Goal: Task Accomplishment & Management: Complete application form

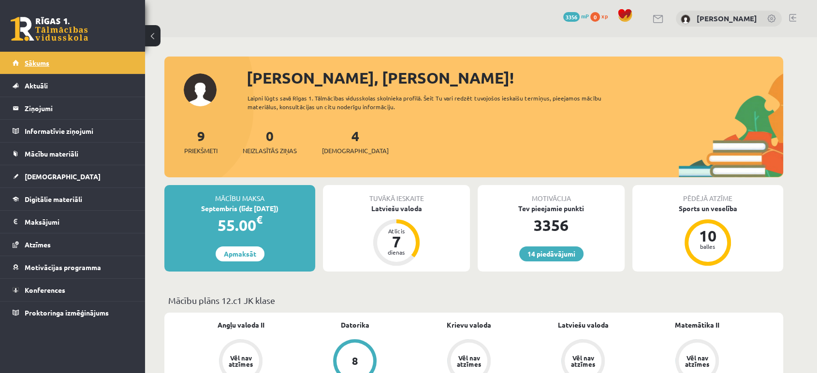
click at [42, 66] on span "Sākums" at bounding box center [37, 63] width 25 height 9
click at [42, 30] on link at bounding box center [49, 29] width 77 height 24
click at [61, 155] on span "Mācību materiāli" at bounding box center [52, 153] width 54 height 9
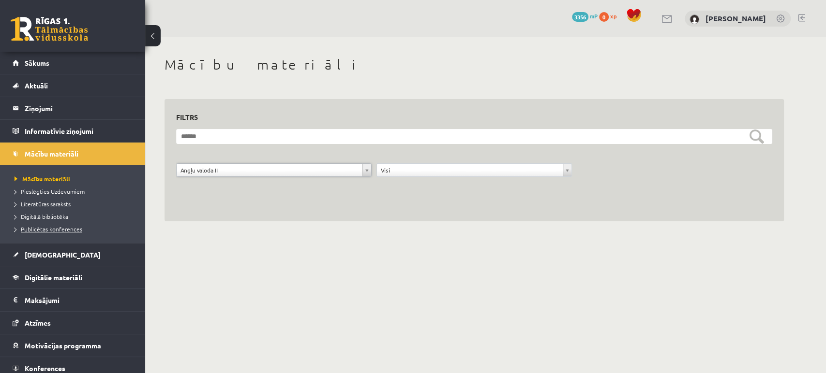
click at [46, 229] on span "Publicētas konferences" at bounding box center [49, 229] width 68 height 8
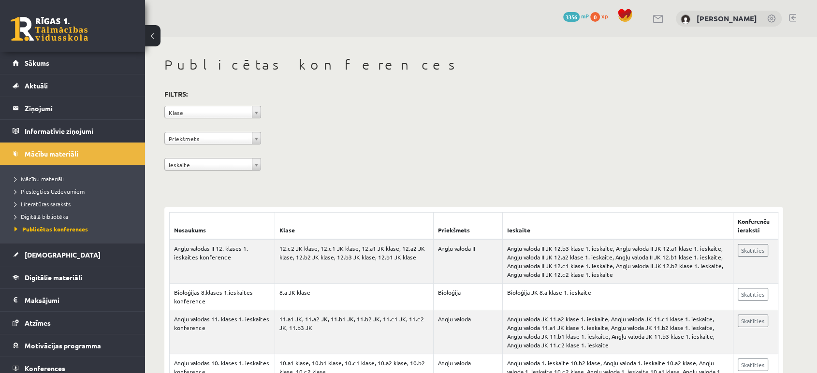
click at [47, 215] on span "Digitālā bibliotēka" at bounding box center [42, 217] width 54 height 8
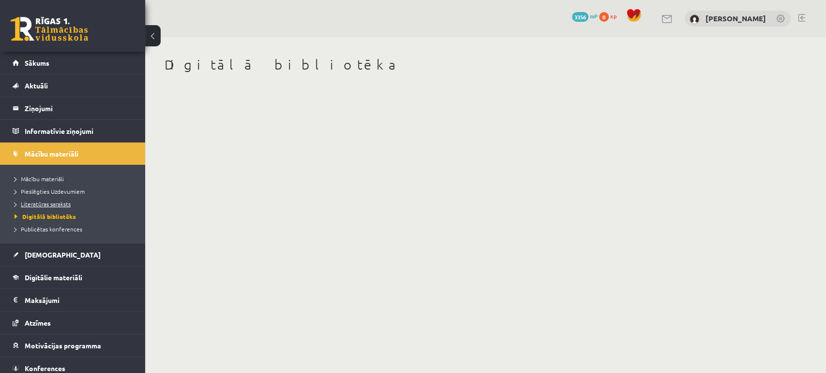
click at [58, 204] on span "Literatūras saraksts" at bounding box center [43, 204] width 56 height 8
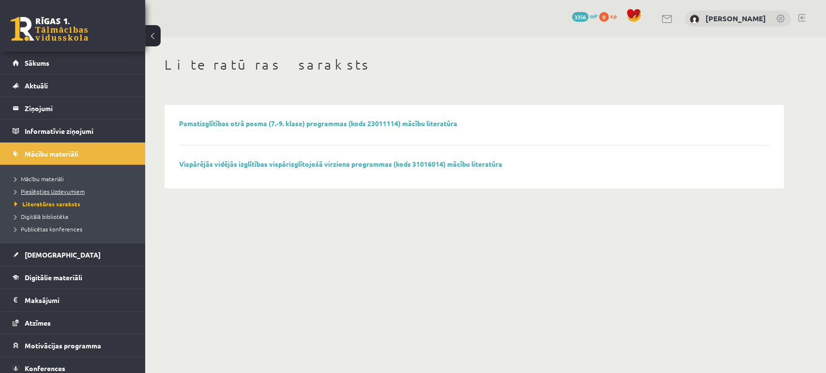
click at [77, 189] on span "Pieslēgties Uzdevumiem" at bounding box center [50, 192] width 70 height 8
click at [52, 65] on link "Sākums" at bounding box center [73, 63] width 120 height 22
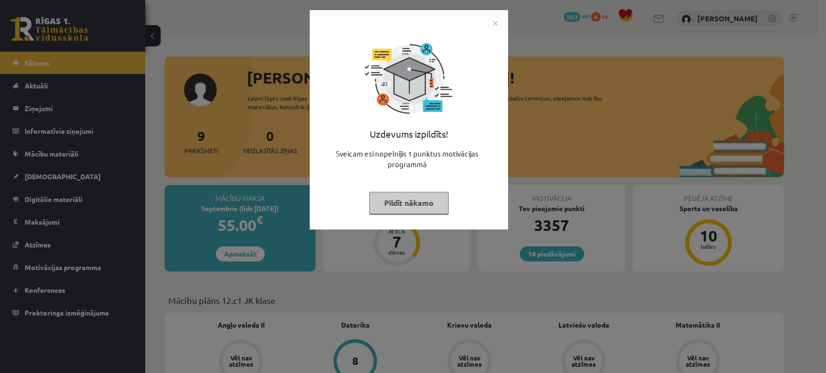
click at [496, 26] on img "Close" at bounding box center [495, 23] width 15 height 15
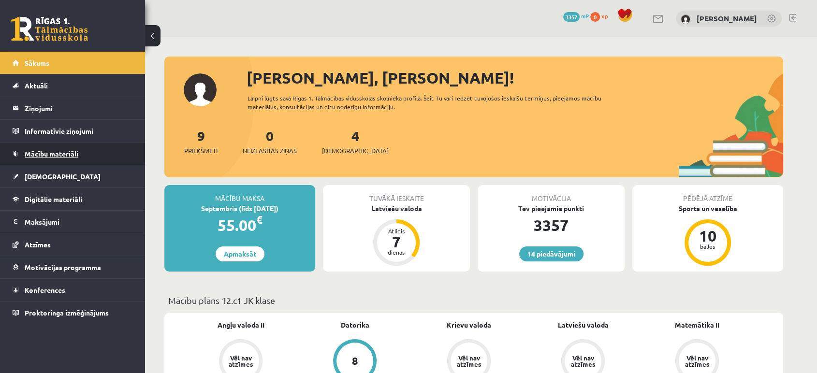
click at [67, 149] on link "Mācību materiāli" at bounding box center [73, 154] width 120 height 22
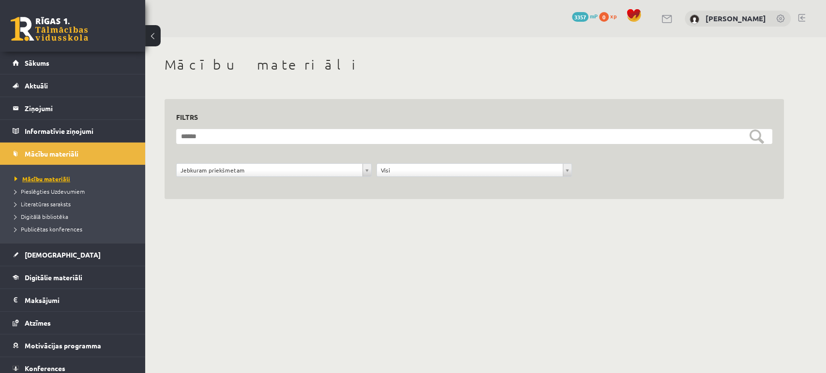
click at [66, 179] on span "Mācību materiāli" at bounding box center [43, 179] width 56 height 8
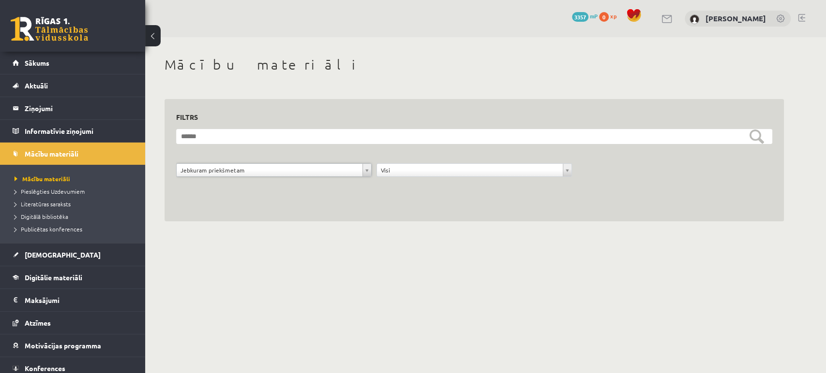
click at [54, 44] on div "14 Dāvanas 3357 mP 0 xp" at bounding box center [72, 26] width 145 height 52
click at [53, 30] on link at bounding box center [49, 29] width 77 height 24
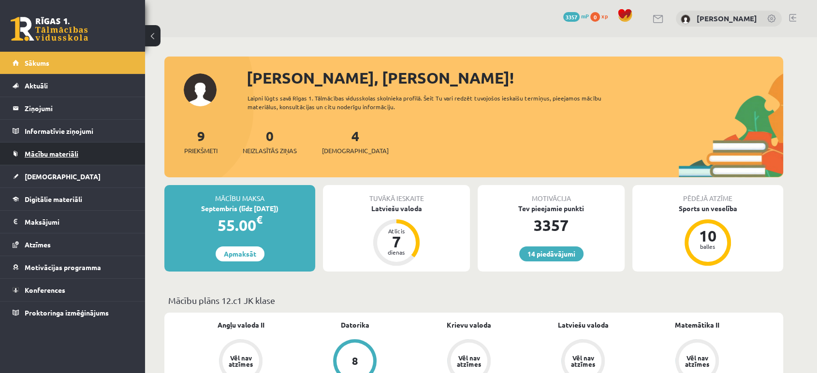
click at [57, 150] on span "Mācību materiāli" at bounding box center [52, 153] width 54 height 9
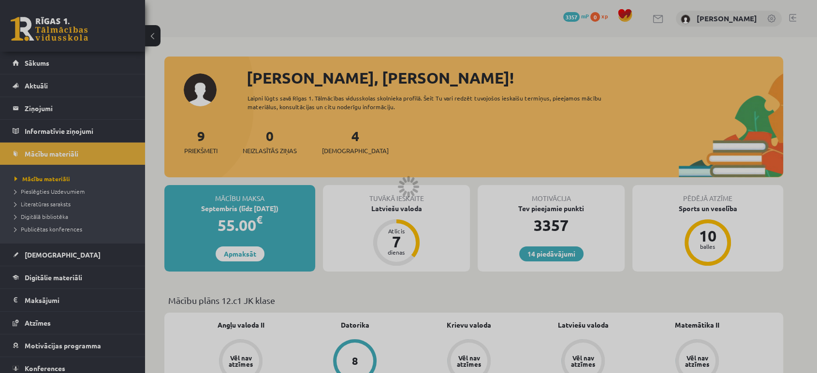
click at [77, 207] on div at bounding box center [408, 186] width 817 height 373
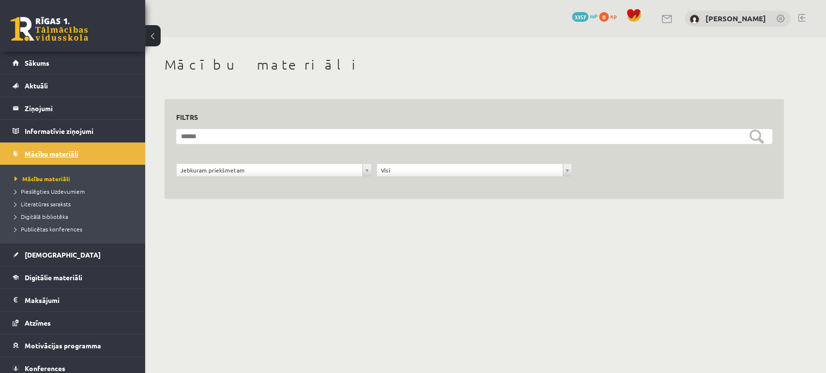
click at [46, 146] on link "Mācību materiāli" at bounding box center [73, 154] width 120 height 22
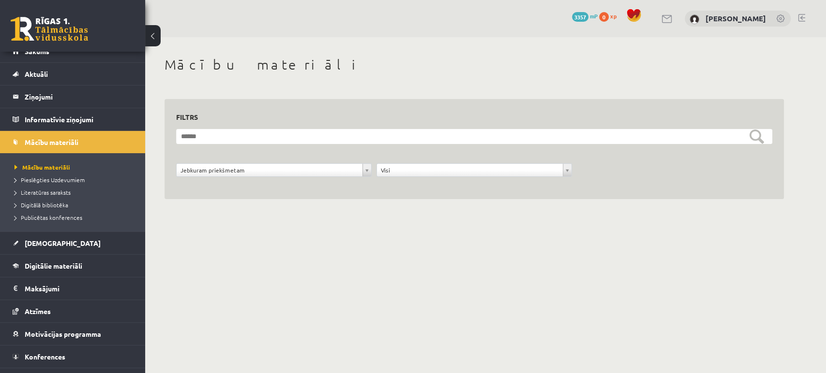
scroll to position [28, 0]
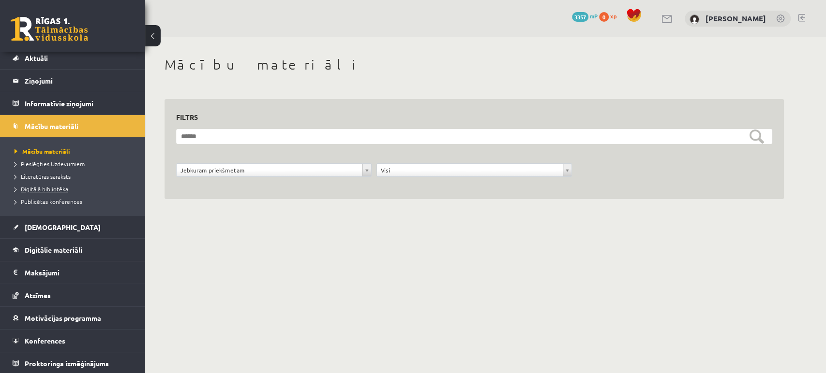
click at [52, 191] on span "Digitālā bibliotēka" at bounding box center [42, 189] width 54 height 8
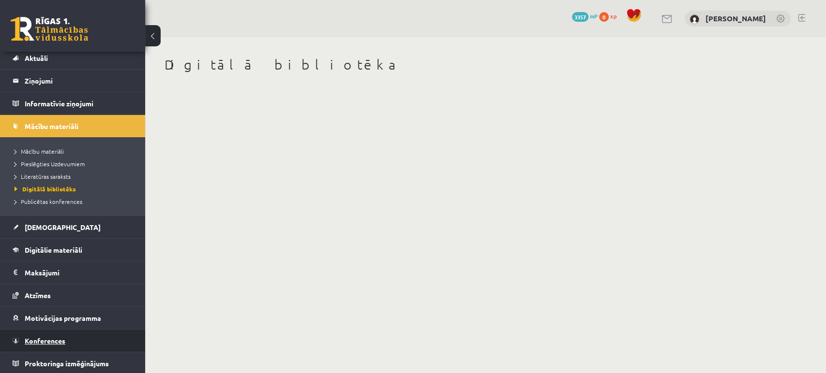
click at [49, 340] on span "Konferences" at bounding box center [45, 341] width 41 height 9
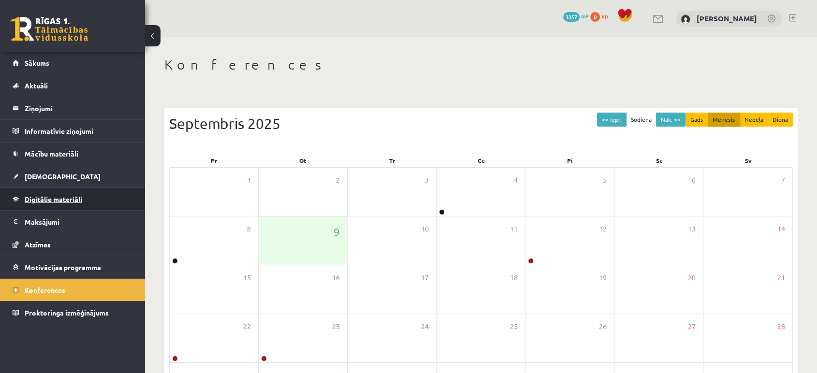
click at [81, 197] on span "Digitālie materiāli" at bounding box center [54, 199] width 58 height 9
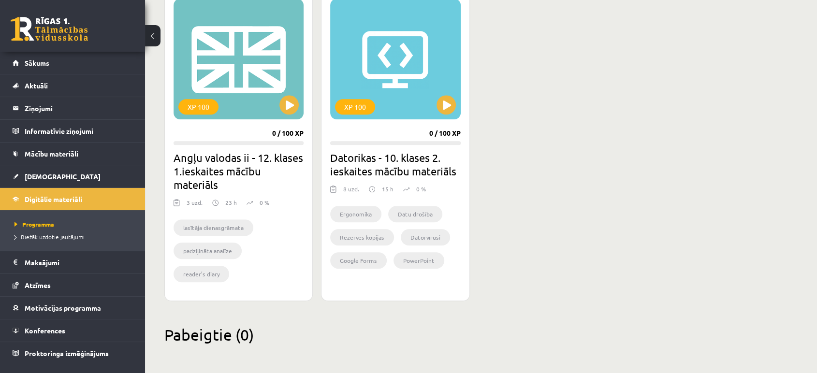
scroll to position [901, 0]
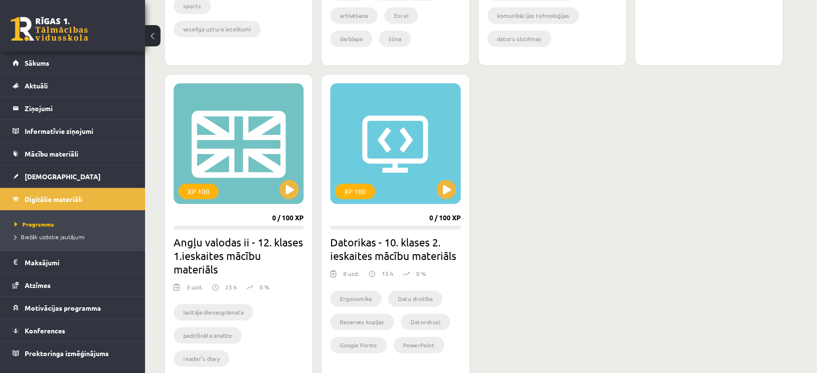
scroll to position [817, 0]
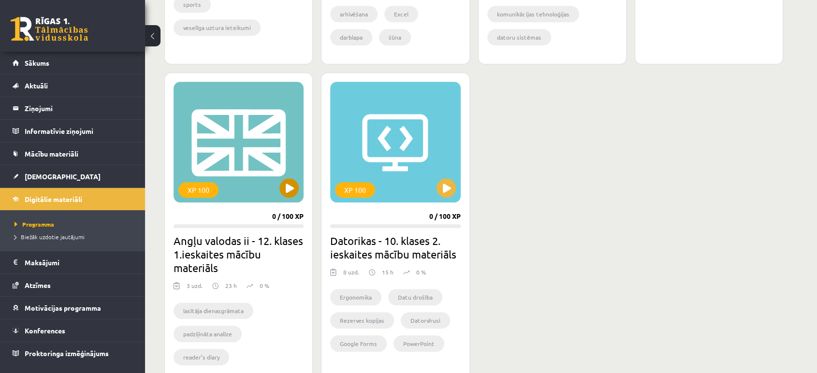
click at [232, 189] on div "XP 100" at bounding box center [239, 142] width 130 height 121
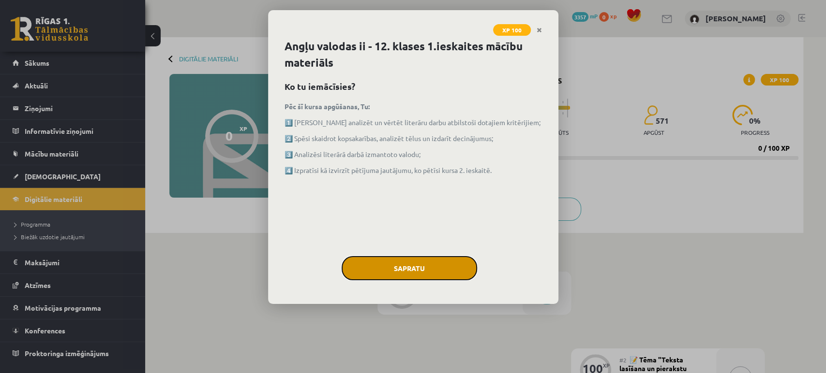
click at [379, 269] on button "Sapratu" at bounding box center [409, 268] width 135 height 24
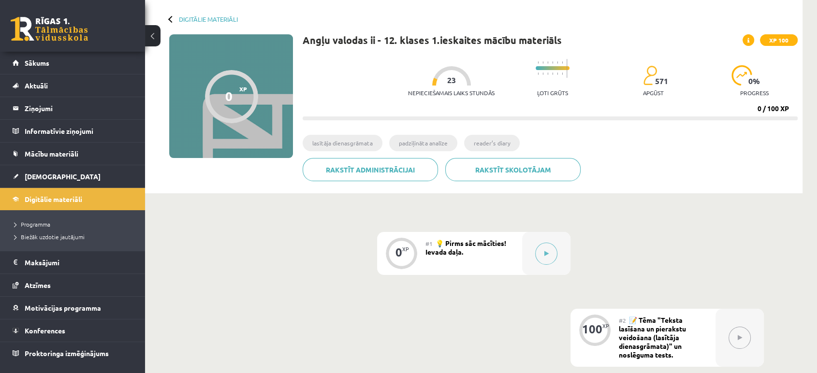
scroll to position [39, 0]
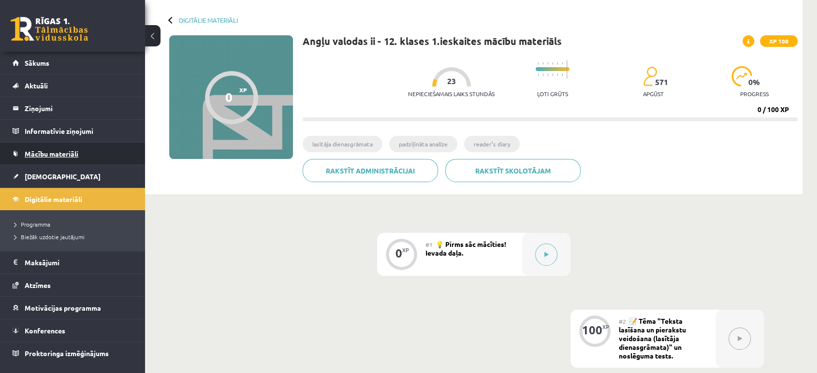
click at [116, 155] on link "Mācību materiāli" at bounding box center [73, 154] width 120 height 22
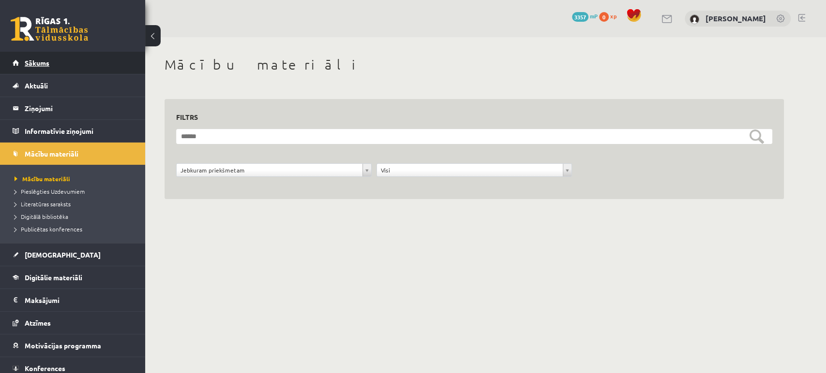
click at [81, 61] on link "Sākums" at bounding box center [73, 63] width 120 height 22
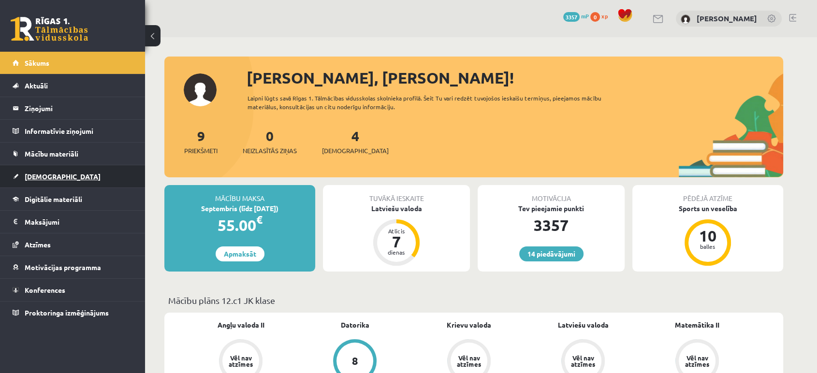
click at [52, 177] on span "[DEMOGRAPHIC_DATA]" at bounding box center [63, 176] width 76 height 9
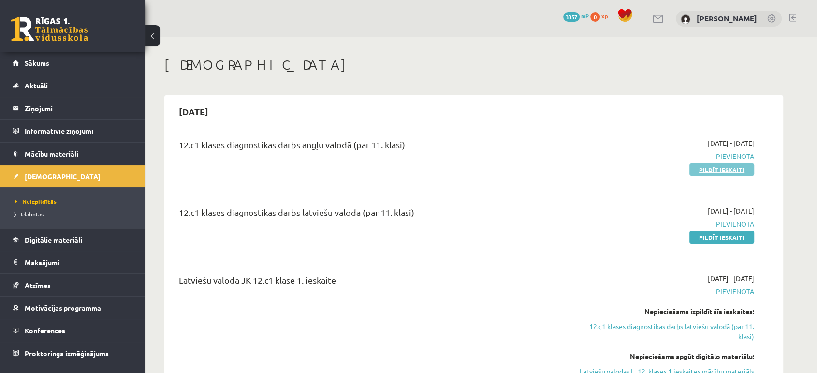
click at [728, 166] on link "Pildīt ieskaiti" at bounding box center [722, 169] width 65 height 13
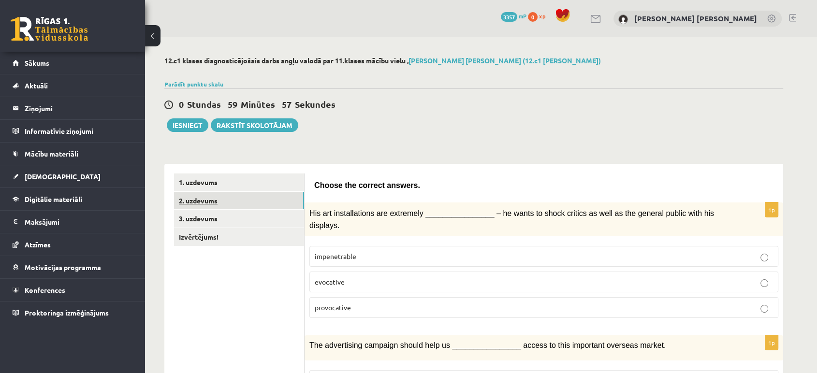
click at [250, 200] on link "2. uzdevums" at bounding box center [239, 201] width 130 height 18
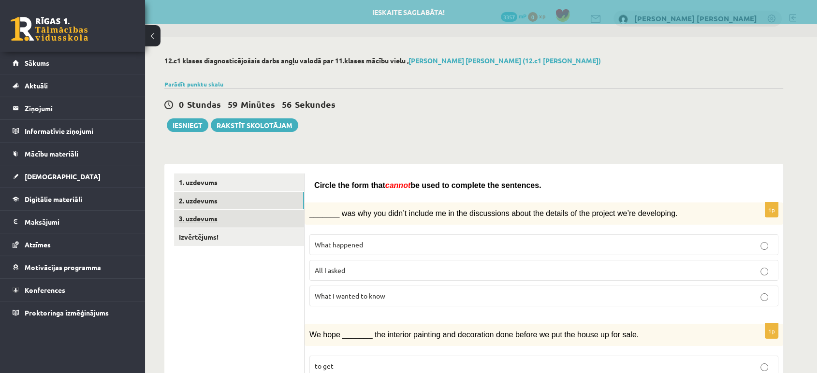
click at [249, 216] on link "3. uzdevums" at bounding box center [239, 219] width 130 height 18
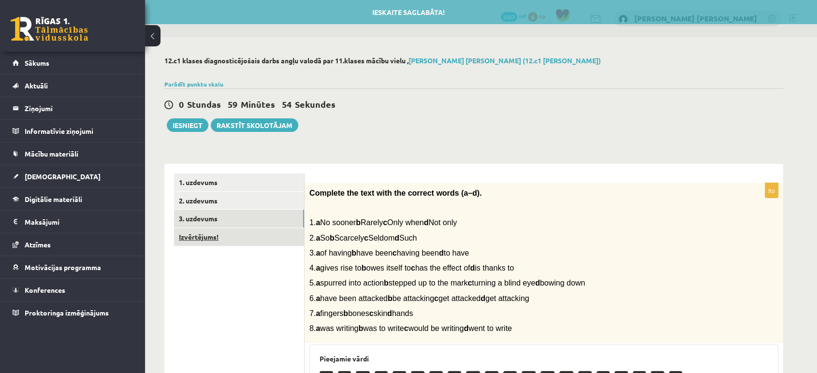
click at [249, 241] on link "Izvērtējums!" at bounding box center [239, 237] width 130 height 18
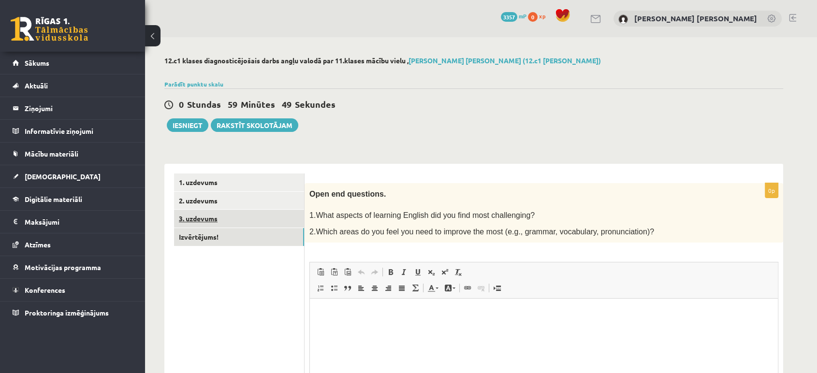
click at [274, 217] on link "3. uzdevums" at bounding box center [239, 219] width 130 height 18
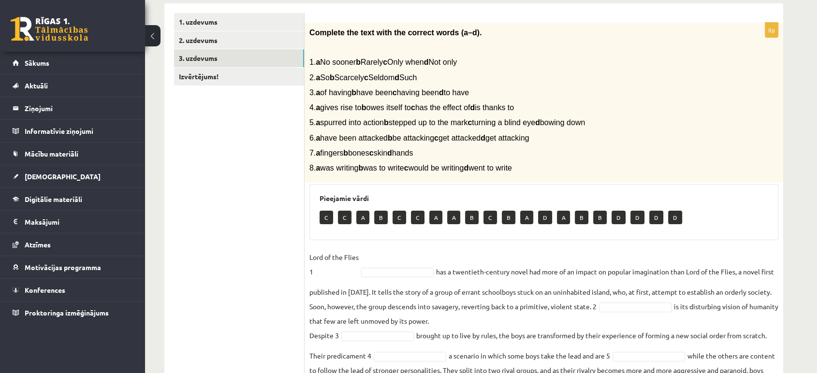
scroll to position [167, 0]
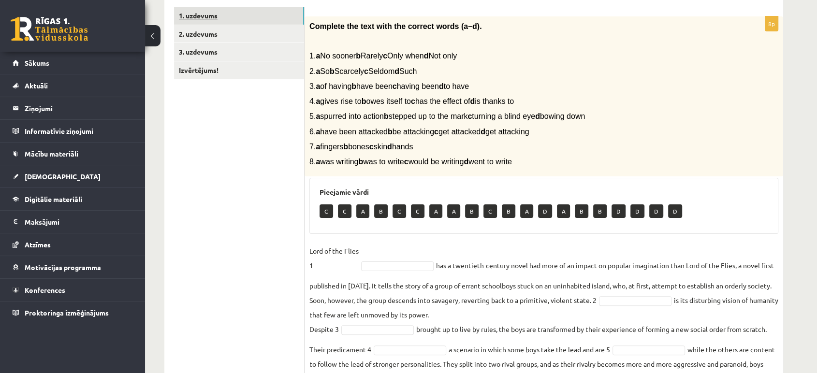
click at [251, 17] on link "1. uzdevums" at bounding box center [239, 16] width 130 height 18
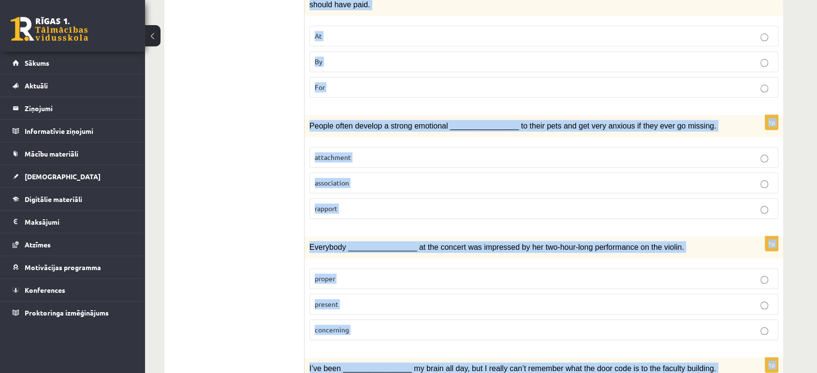
scroll to position [1389, 0]
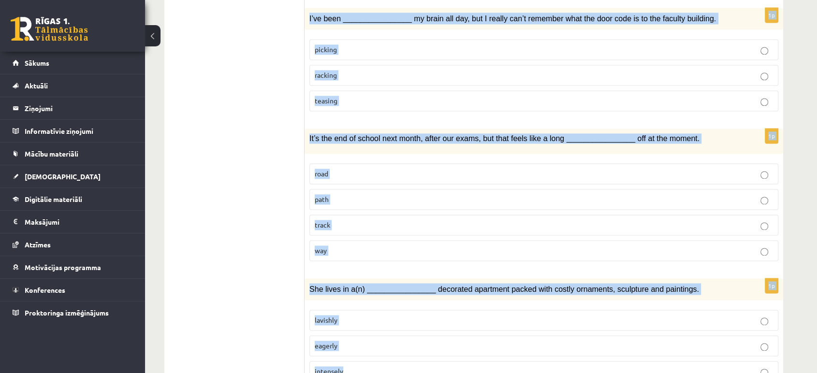
drag, startPoint x: 310, startPoint y: 43, endPoint x: 472, endPoint y: 329, distance: 328.4
copy form "His art installations are extremely ________________ – he wants to shock critic…"
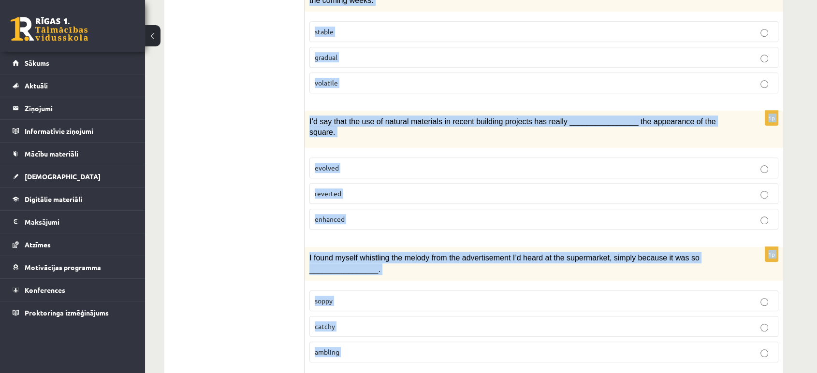
scroll to position [503, 0]
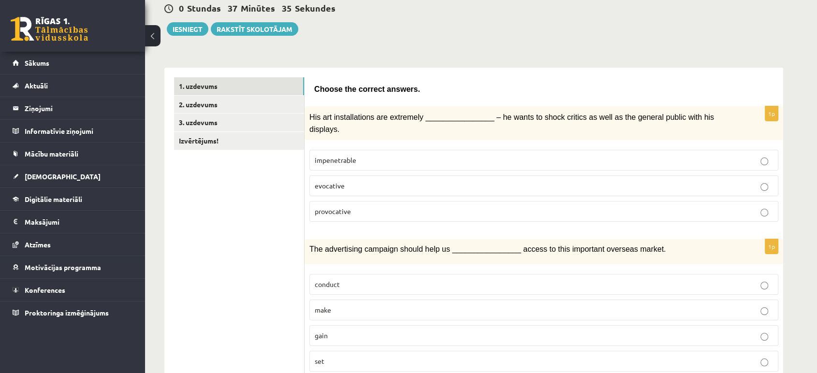
scroll to position [98, 0]
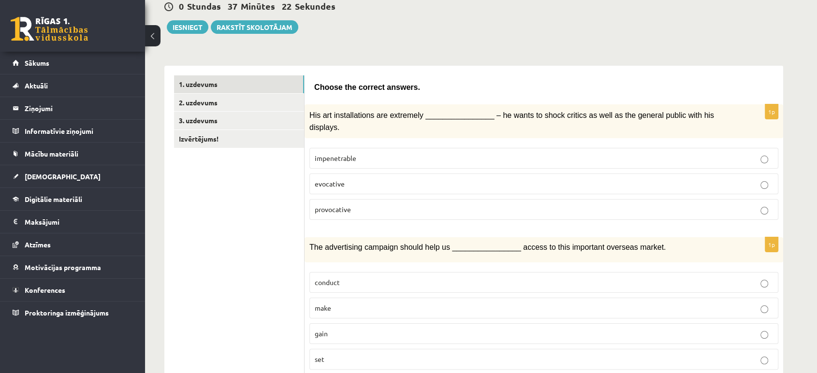
click at [632, 179] on p "evocative" at bounding box center [544, 184] width 459 height 10
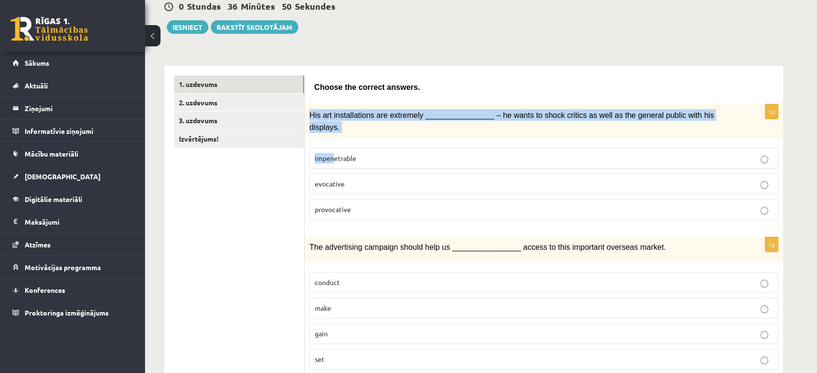
drag, startPoint x: 310, startPoint y: 113, endPoint x: 336, endPoint y: 142, distance: 39.4
click at [336, 142] on div "1p His art installations are extremely ________________ – he wants to shock cri…" at bounding box center [544, 165] width 479 height 123
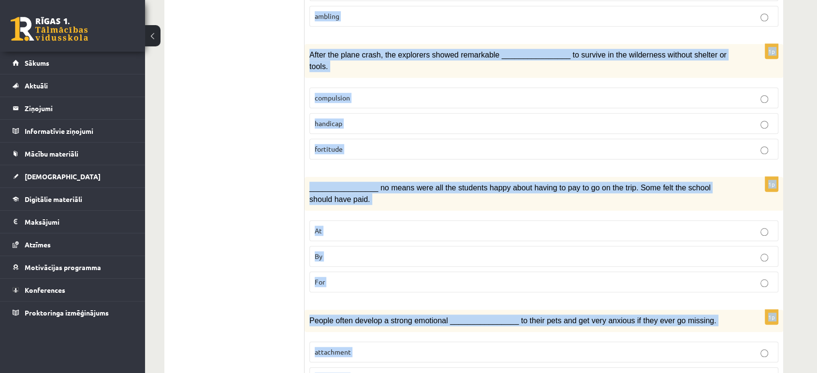
scroll to position [890, 0]
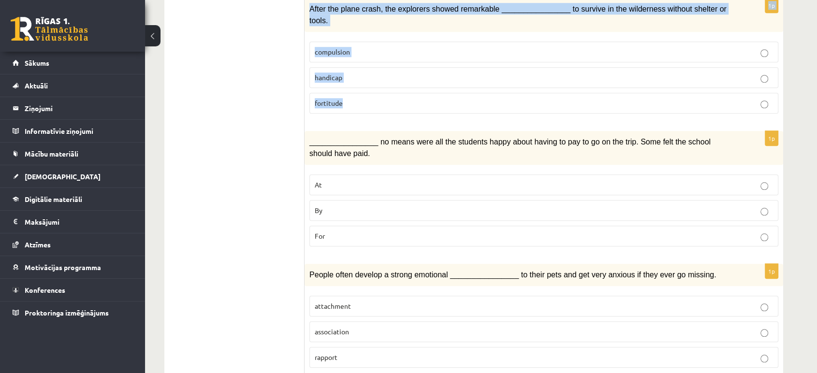
drag, startPoint x: 315, startPoint y: 89, endPoint x: 403, endPoint y: 63, distance: 92.2
click at [403, 63] on form "Choose the correct answers. 1p His art installations are extremely ____________…" at bounding box center [544, 87] width 460 height 1606
copy form "Choose the correct answers. 1p His art installations are extremely ____________…"
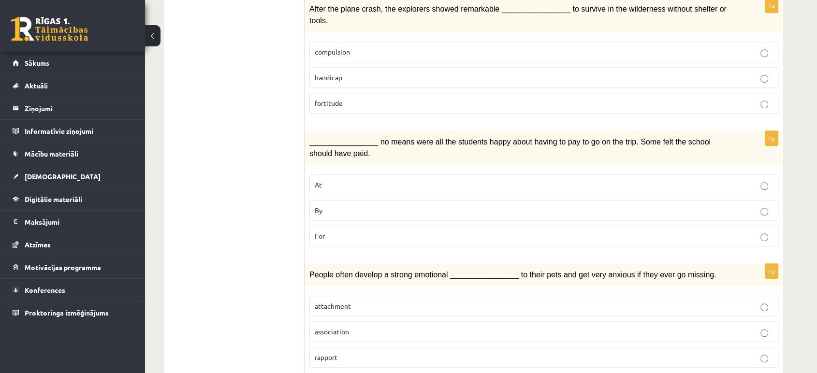
click at [272, 68] on ul "1. uzdevums 2. uzdevums 3. uzdevums Izvērtējums!" at bounding box center [239, 87] width 131 height 1606
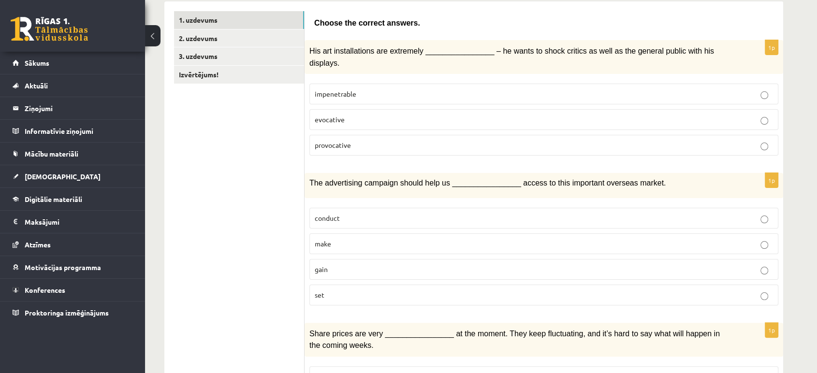
scroll to position [0, 0]
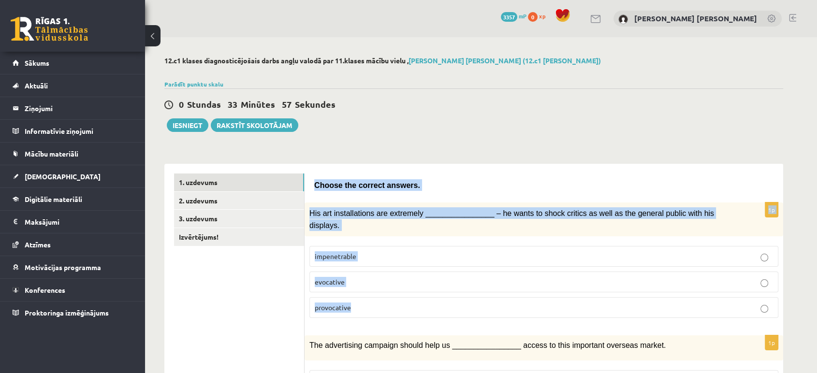
drag, startPoint x: 313, startPoint y: 182, endPoint x: 383, endPoint y: 303, distance: 139.8
copy form "Choose the correct answers. 1p His art installations are extremely ____________…"
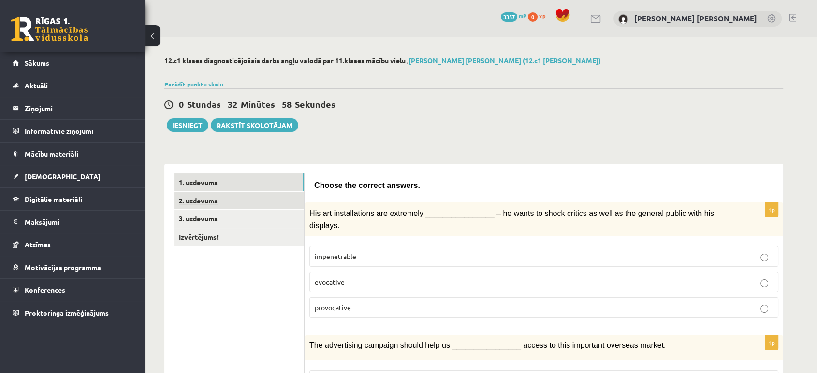
click at [252, 207] on link "2. uzdevums" at bounding box center [239, 201] width 130 height 18
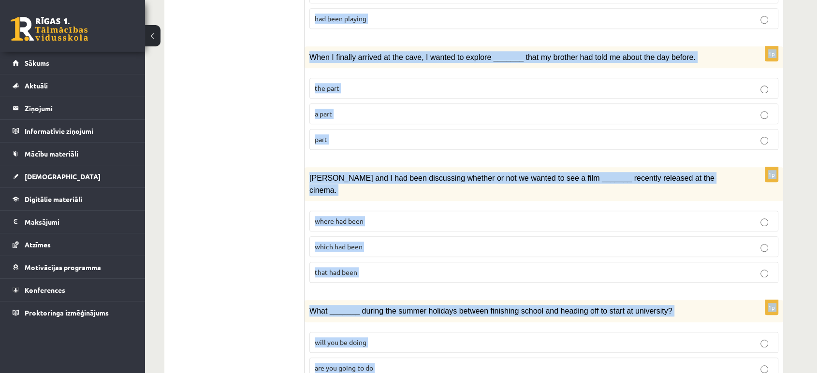
scroll to position [1053, 0]
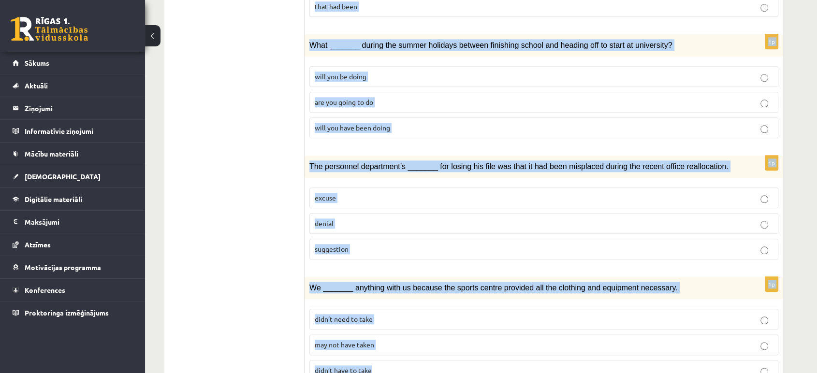
drag, startPoint x: 313, startPoint y: 185, endPoint x: 421, endPoint y: 399, distance: 239.5
copy form "Circle the form that cannot be used to complete the sentences. 1p _______ was w…"
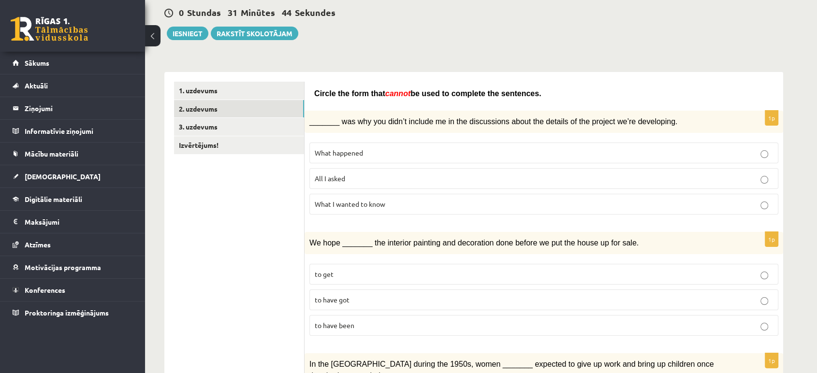
scroll to position [101, 0]
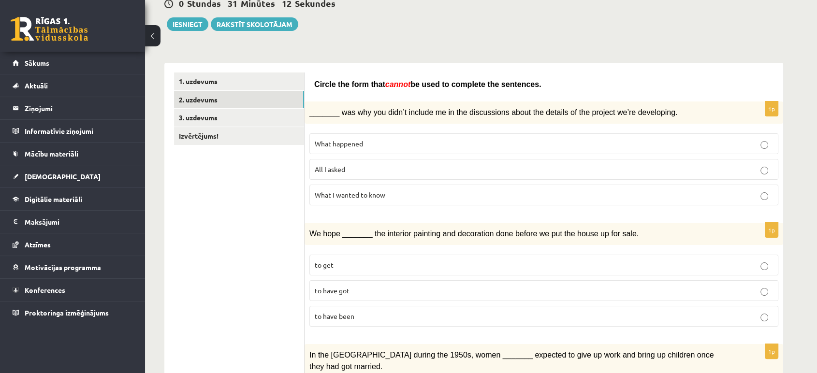
click at [337, 167] on span "All I asked" at bounding box center [330, 169] width 30 height 9
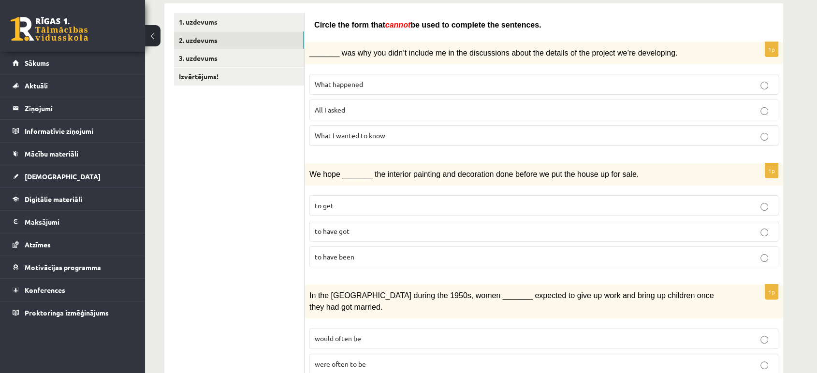
scroll to position [166, 0]
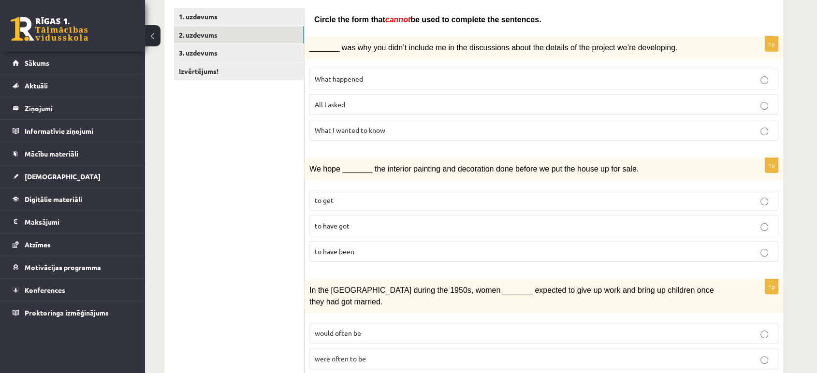
click at [694, 200] on p "to get" at bounding box center [544, 200] width 459 height 10
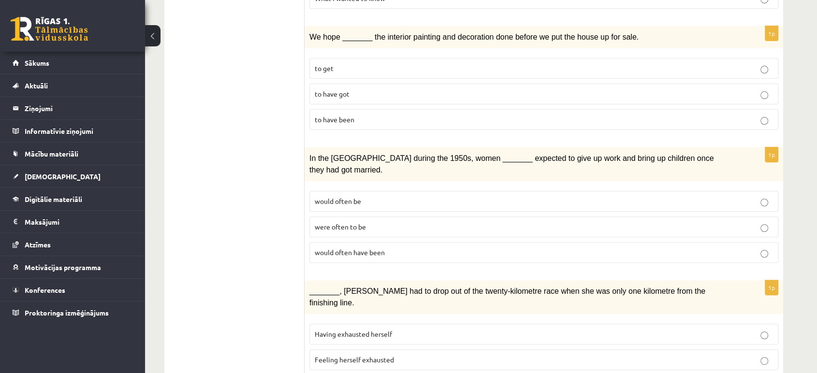
scroll to position [300, 0]
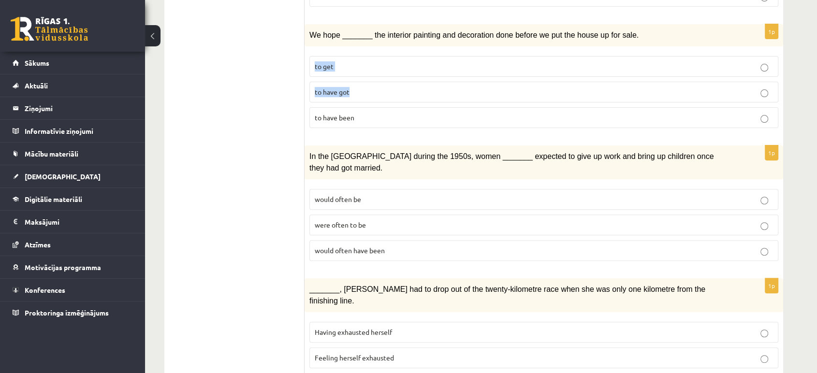
drag, startPoint x: 817, startPoint y: 89, endPoint x: 810, endPoint y: 35, distance: 54.5
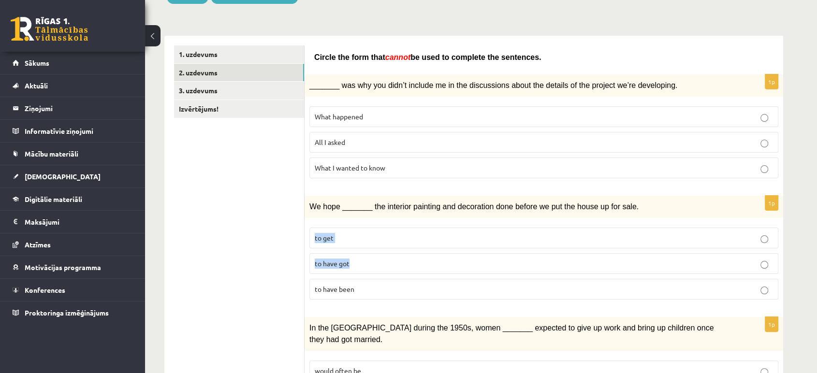
scroll to position [125, 0]
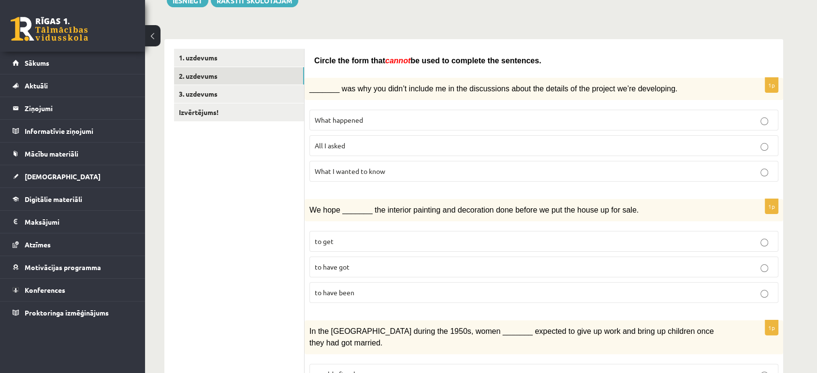
click at [366, 117] on p "What happened" at bounding box center [544, 120] width 459 height 10
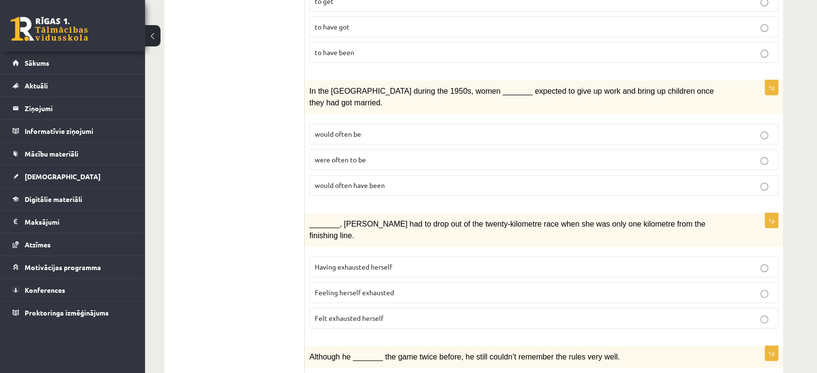
scroll to position [381, 0]
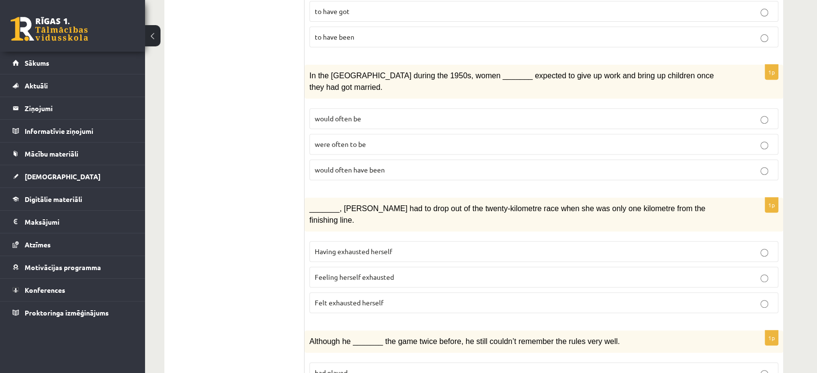
click at [690, 165] on p "would often have been" at bounding box center [544, 170] width 459 height 10
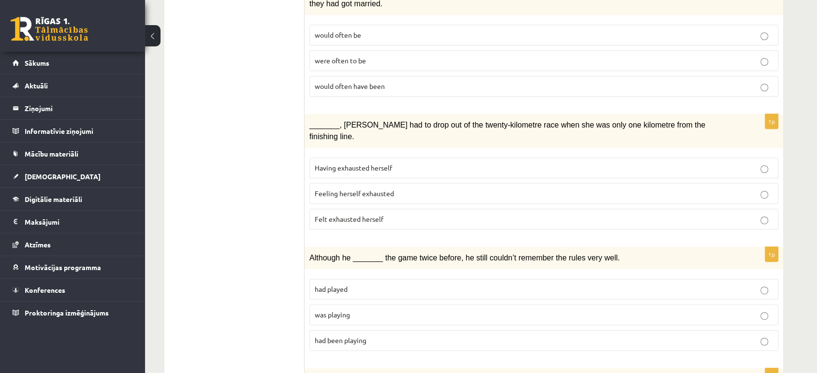
scroll to position [466, 0]
click at [716, 207] on label "Felt exhausted herself" at bounding box center [544, 217] width 469 height 21
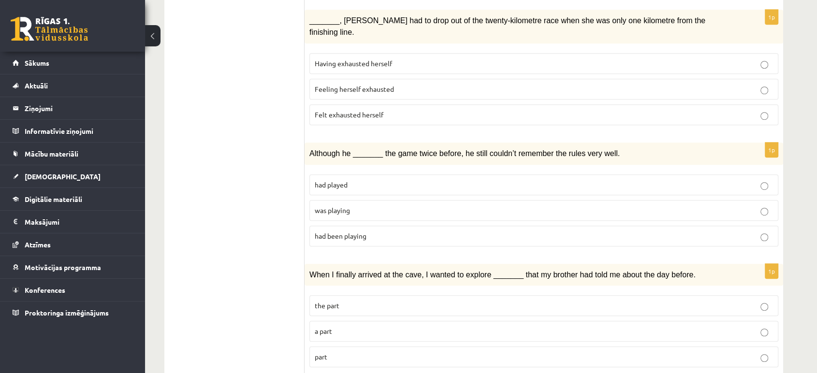
scroll to position [594, 0]
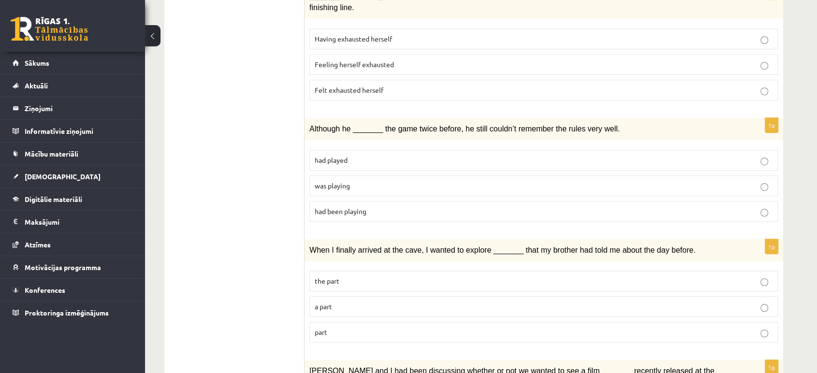
click at [706, 181] on p "was playing" at bounding box center [544, 186] width 459 height 10
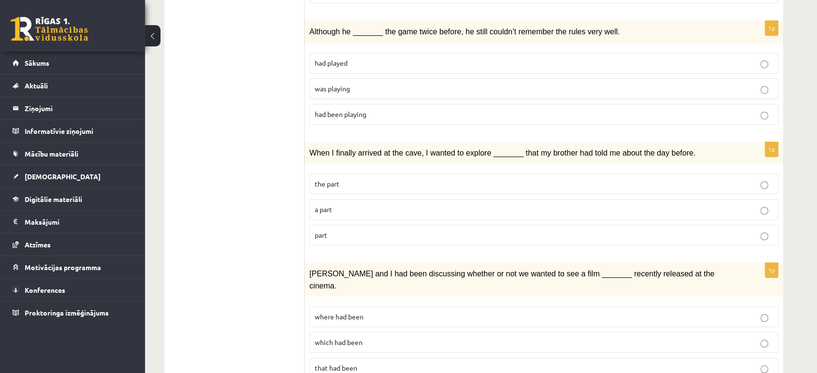
scroll to position [729, 0]
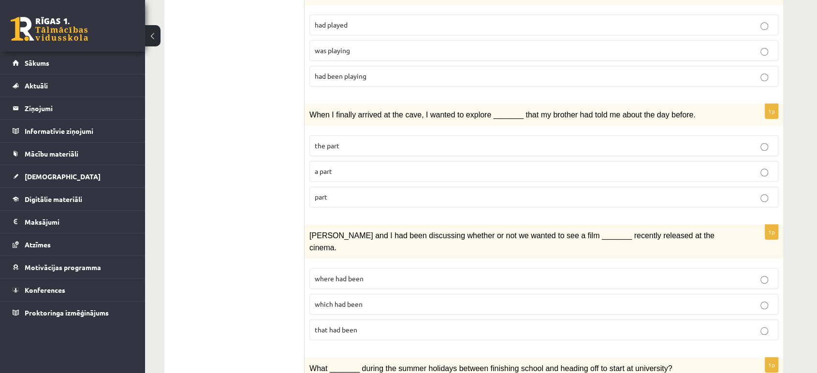
click at [578, 192] on p "part" at bounding box center [544, 197] width 459 height 10
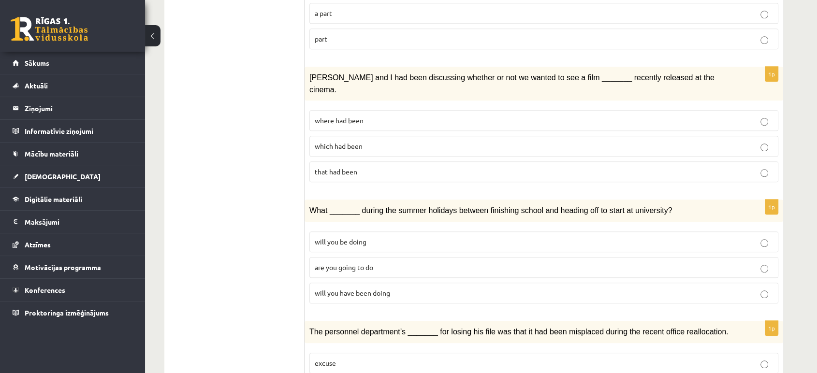
scroll to position [902, 0]
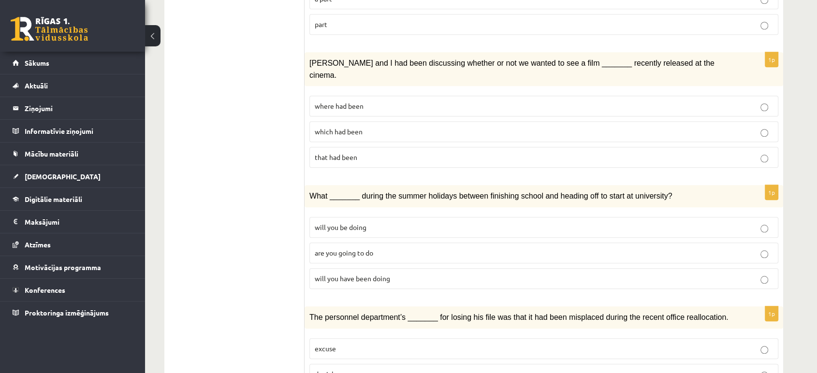
click at [370, 101] on p "where had been" at bounding box center [544, 106] width 459 height 10
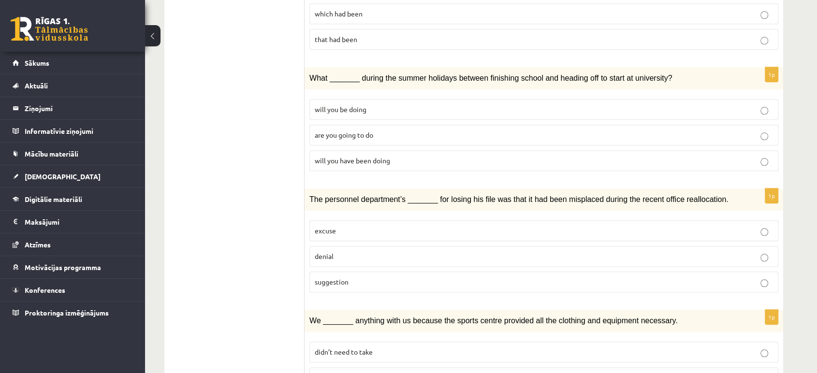
scroll to position [1025, 0]
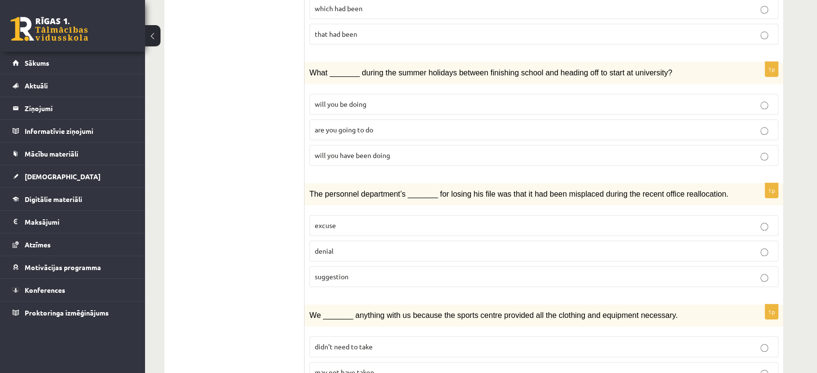
click at [622, 150] on p "will you have been doing" at bounding box center [544, 155] width 459 height 10
click at [522, 246] on p "denial" at bounding box center [544, 251] width 459 height 10
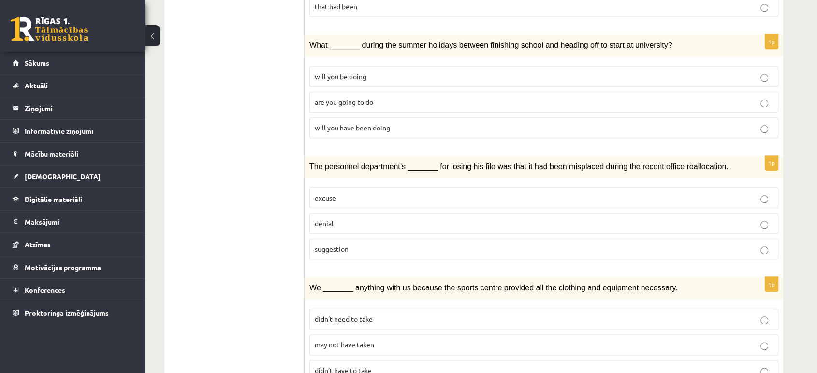
click at [414, 340] on p "may not have taken" at bounding box center [544, 345] width 459 height 10
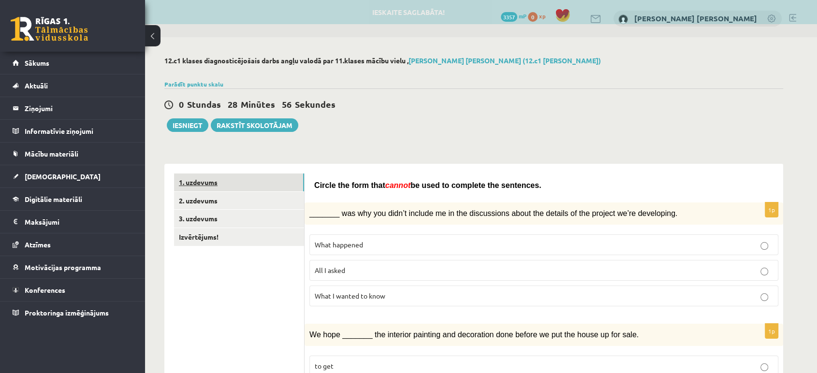
click at [256, 184] on link "1. uzdevums" at bounding box center [239, 183] width 130 height 18
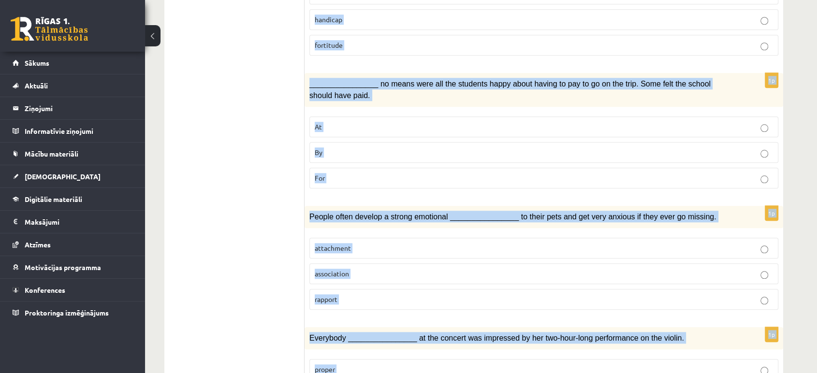
scroll to position [1389, 0]
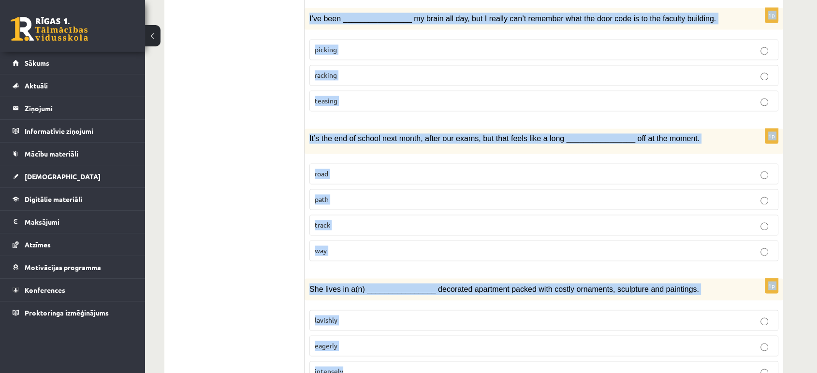
drag, startPoint x: 313, startPoint y: 187, endPoint x: 461, endPoint y: 319, distance: 198.7
copy form "Choose the correct answers. 1p His art installations are extremely ____________…"
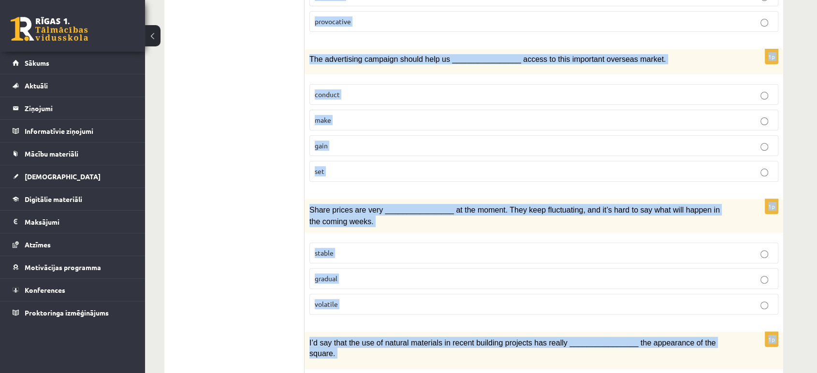
scroll to position [0, 0]
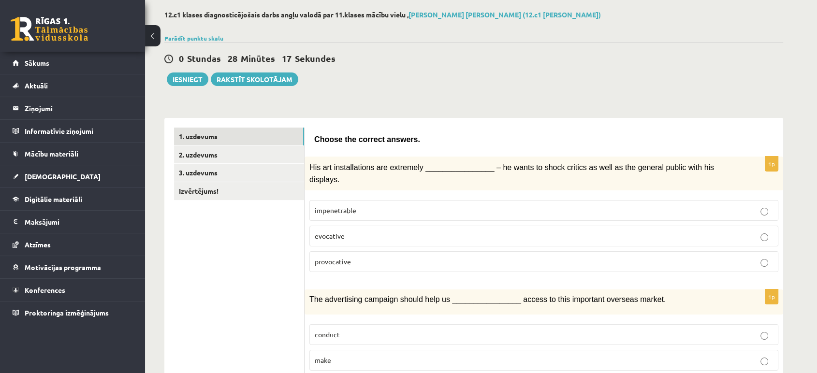
scroll to position [49, 0]
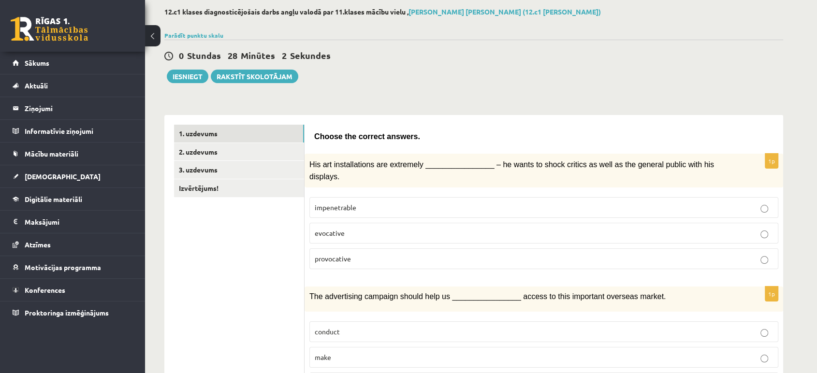
click at [337, 254] on span "provocative" at bounding box center [333, 258] width 36 height 9
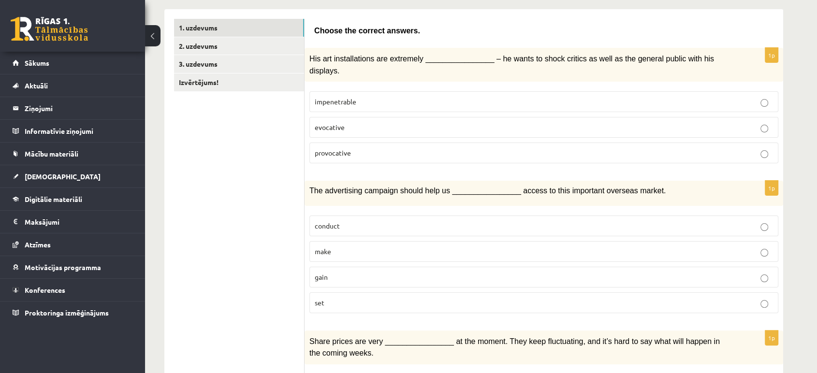
scroll to position [210, 0]
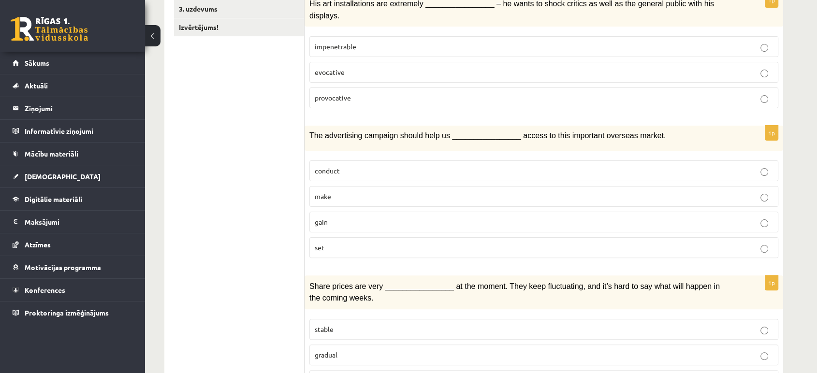
click at [439, 217] on p "gain" at bounding box center [544, 222] width 459 height 10
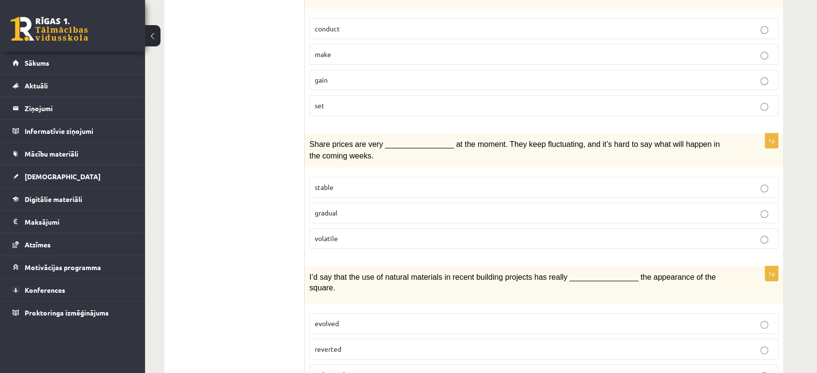
scroll to position [373, 0]
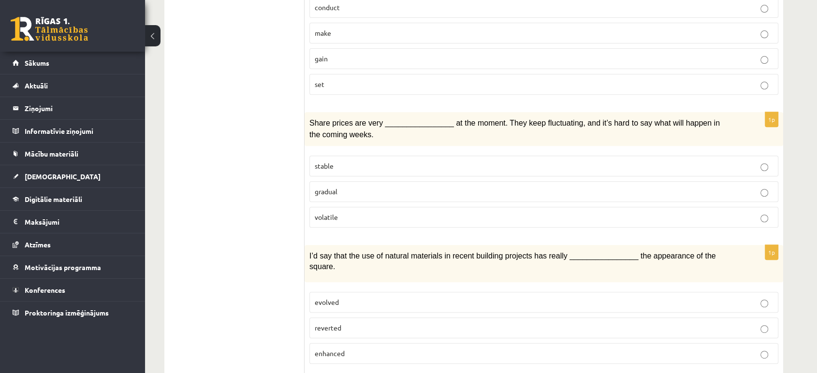
click at [680, 212] on p "volatile" at bounding box center [544, 217] width 459 height 10
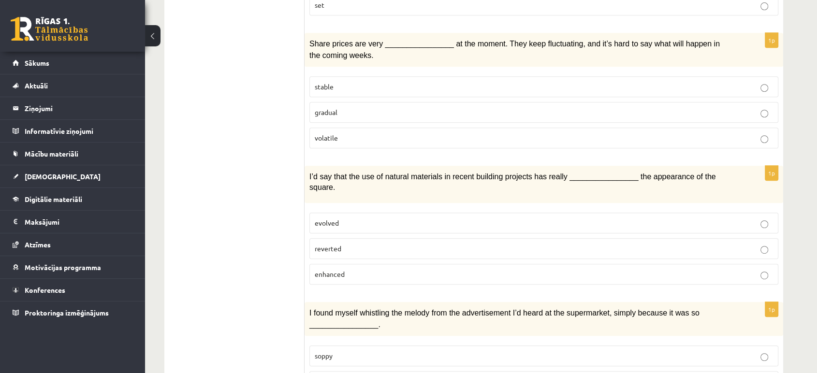
scroll to position [460, 0]
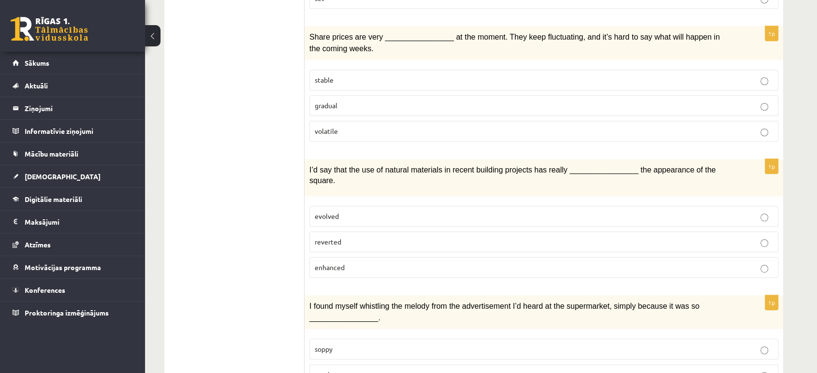
click at [677, 257] on label "enhanced" at bounding box center [544, 267] width 469 height 21
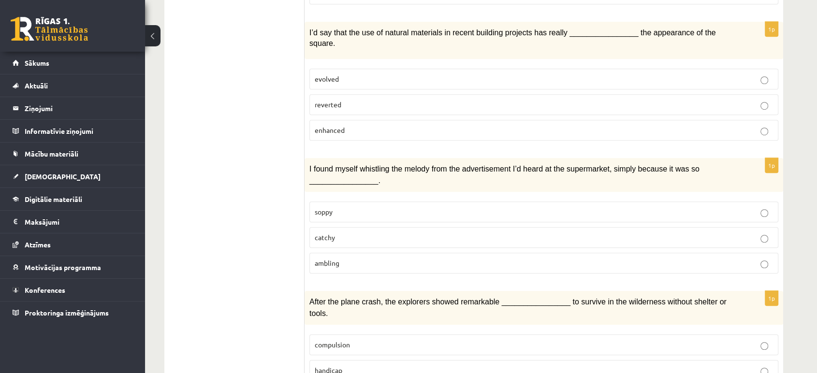
scroll to position [595, 0]
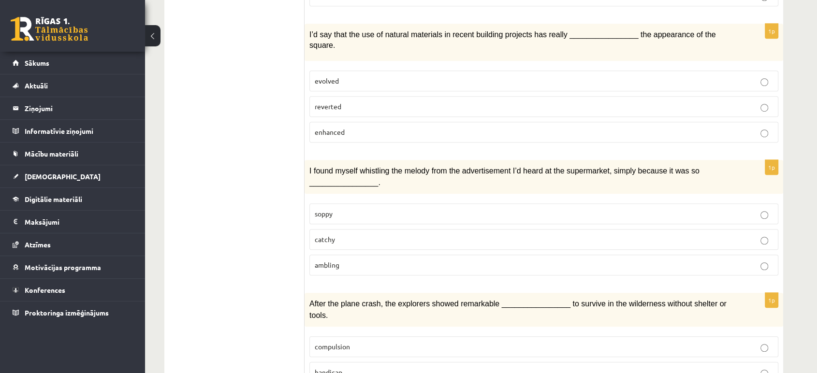
click at [618, 235] on p "catchy" at bounding box center [544, 240] width 459 height 10
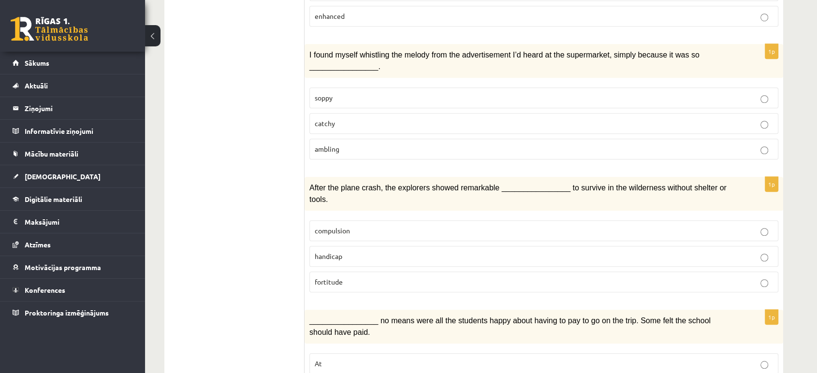
scroll to position [715, 0]
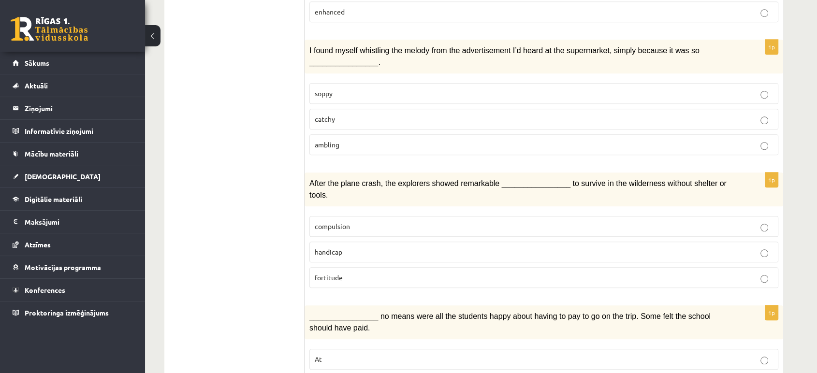
click at [579, 273] on p "fortitude" at bounding box center [544, 278] width 459 height 10
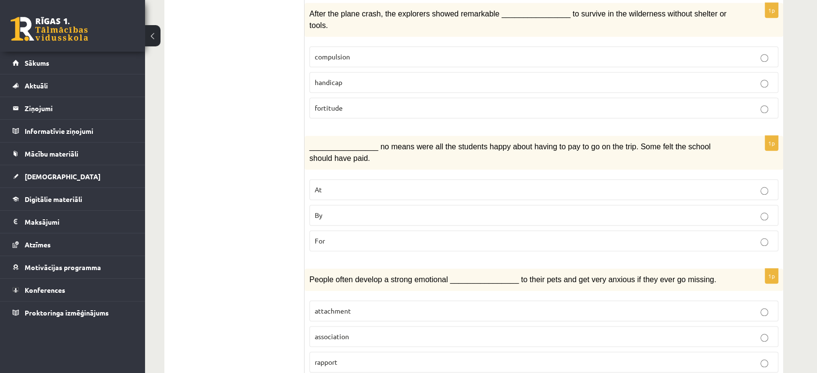
scroll to position [887, 0]
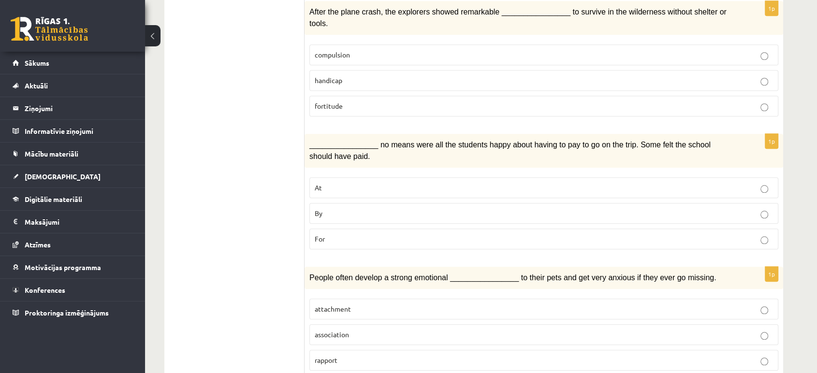
click at [648, 208] on p "By" at bounding box center [544, 213] width 459 height 10
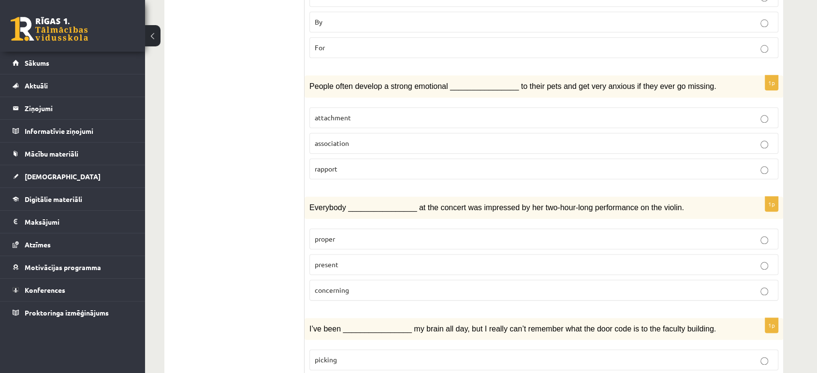
scroll to position [1102, 0]
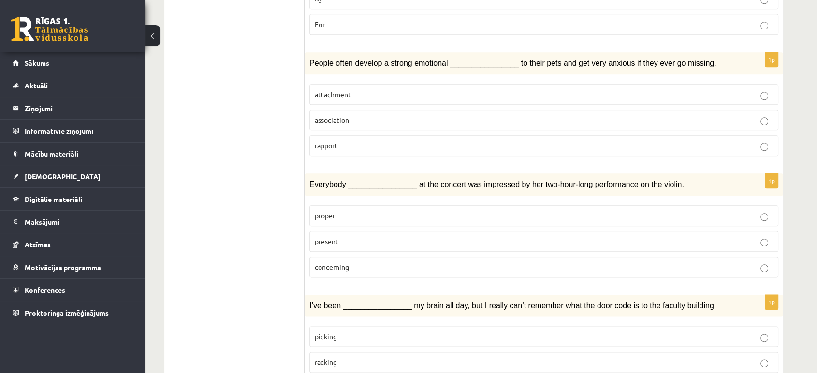
click at [615, 89] on p "attachment" at bounding box center [544, 94] width 459 height 10
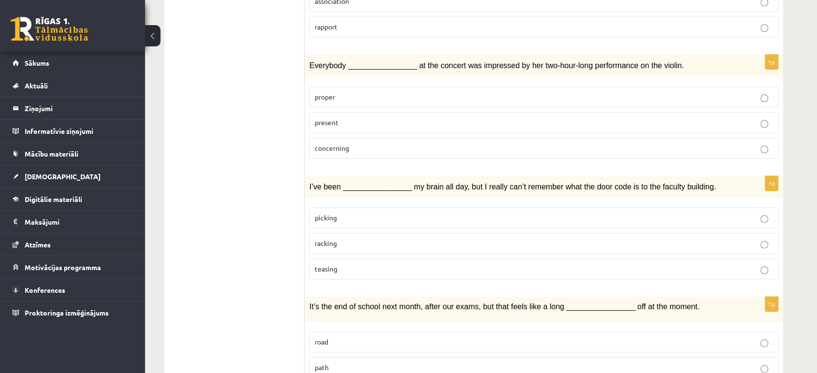
scroll to position [1217, 0]
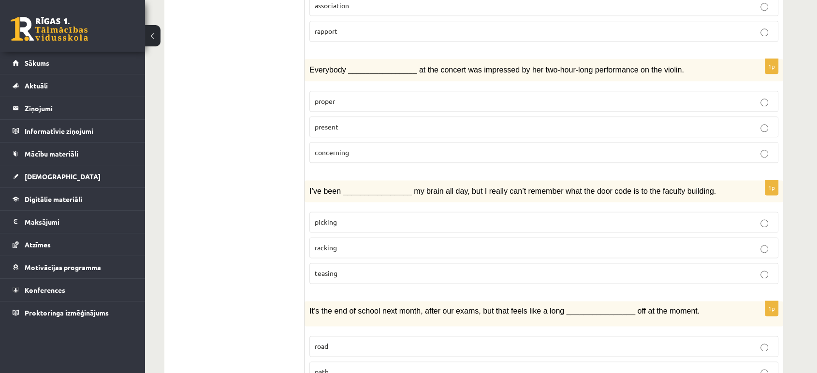
click at [708, 243] on p "racking" at bounding box center [544, 248] width 459 height 10
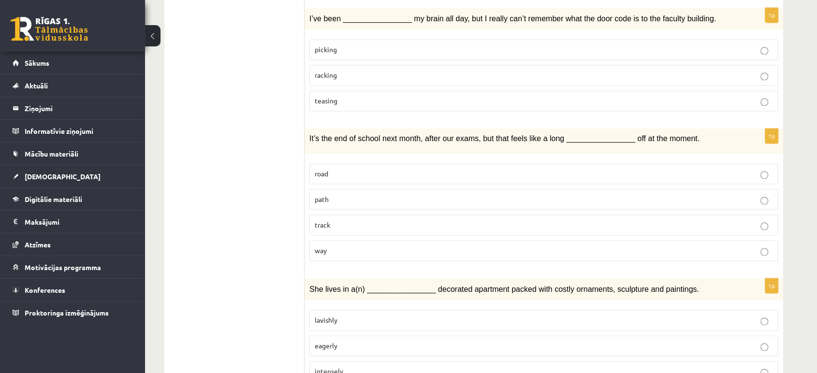
click at [431, 246] on p "way" at bounding box center [544, 251] width 459 height 10
click at [448, 310] on label "lavishly" at bounding box center [544, 320] width 469 height 21
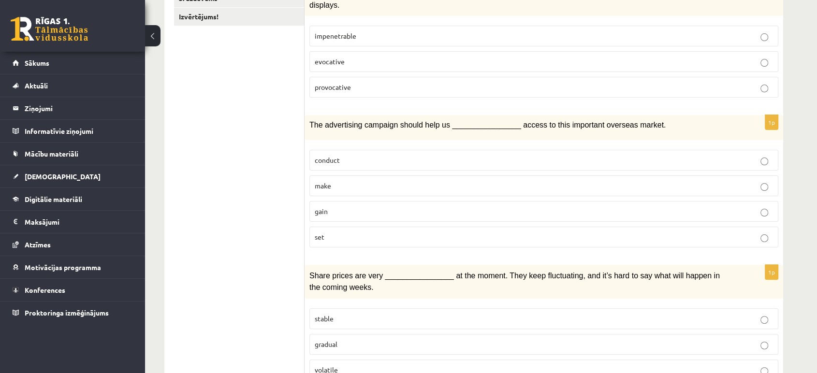
scroll to position [30, 0]
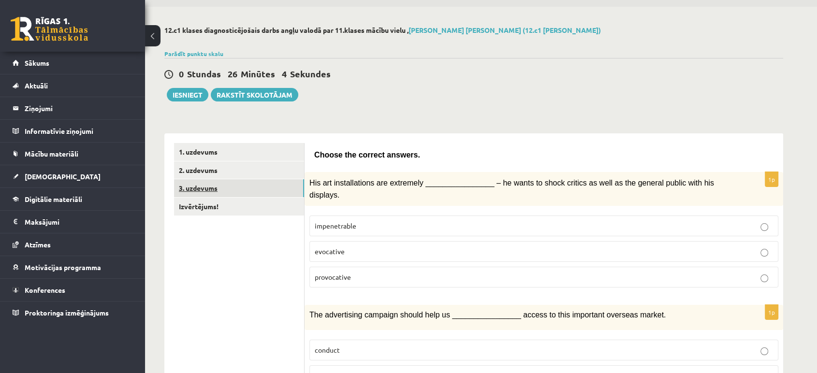
click at [282, 196] on link "3. uzdevums" at bounding box center [239, 188] width 130 height 18
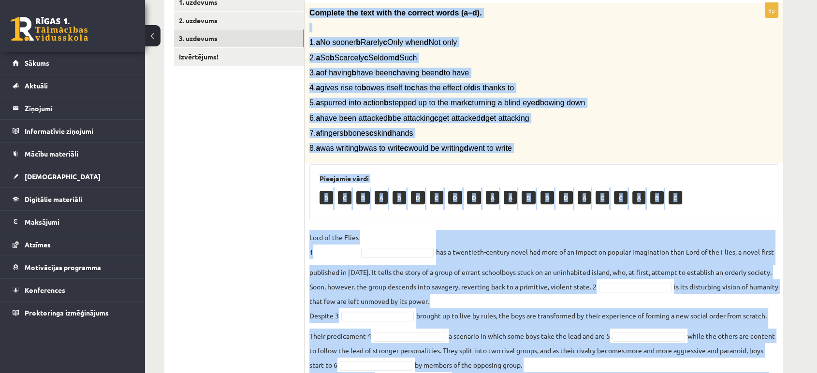
scroll to position [263, 0]
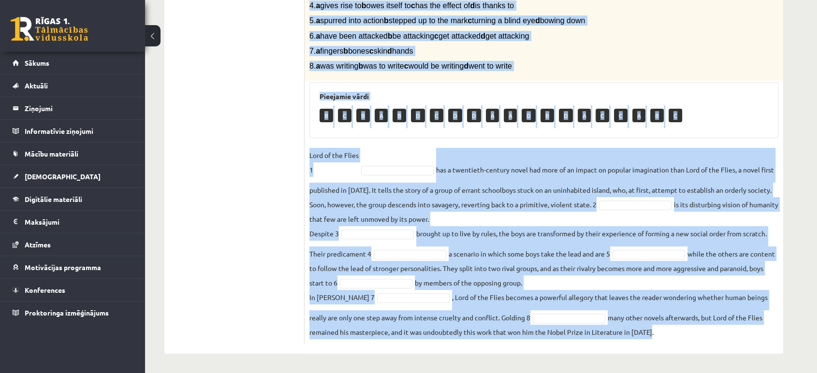
drag, startPoint x: 310, startPoint y: 160, endPoint x: 716, endPoint y: 328, distance: 440.1
click at [716, 328] on div "8p Complete the text with the correct words (a–d). 1. a No sooner b Rarely c On…" at bounding box center [544, 133] width 479 height 424
copy div "Complete the text with the correct words (a–d). 1. a No sooner b Rarely c Only …"
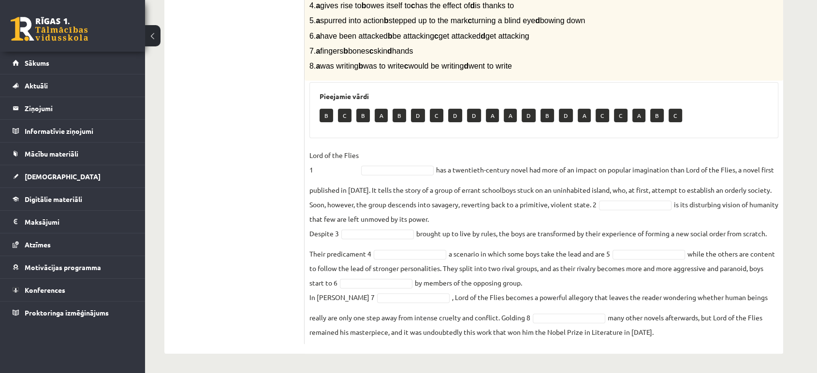
click at [263, 231] on ul "1. uzdevums 2. uzdevums 3. uzdevums Izvērtējums!" at bounding box center [239, 127] width 131 height 433
click at [408, 292] on fieldset "Lord of the Flies 1 B * has a twentieth-century novel had more of an impact on …" at bounding box center [544, 244] width 469 height 192
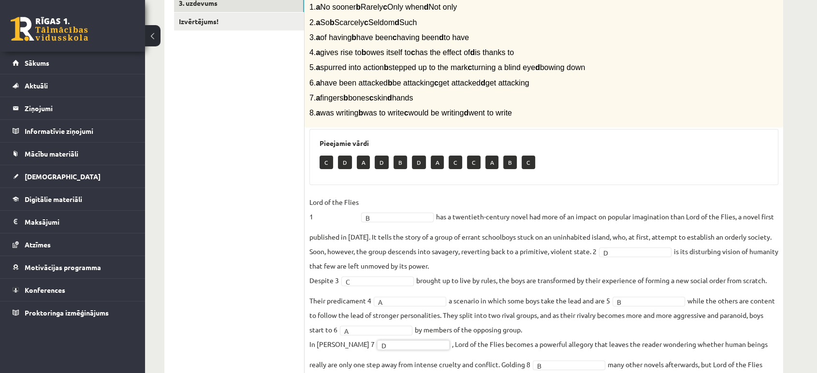
scroll to position [127, 0]
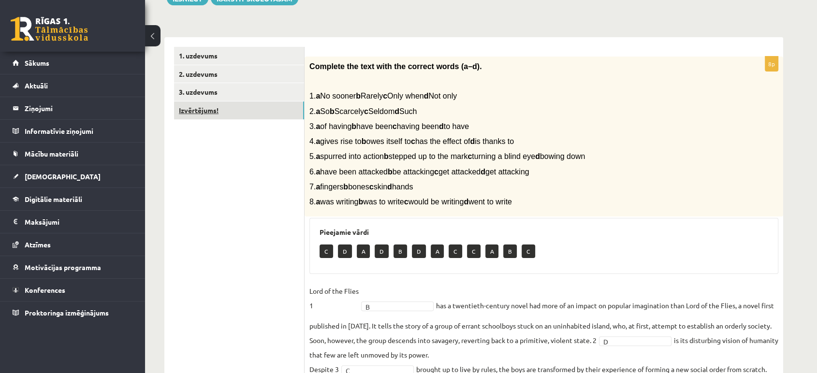
click at [277, 119] on link "Izvērtējums!" at bounding box center [239, 111] width 130 height 18
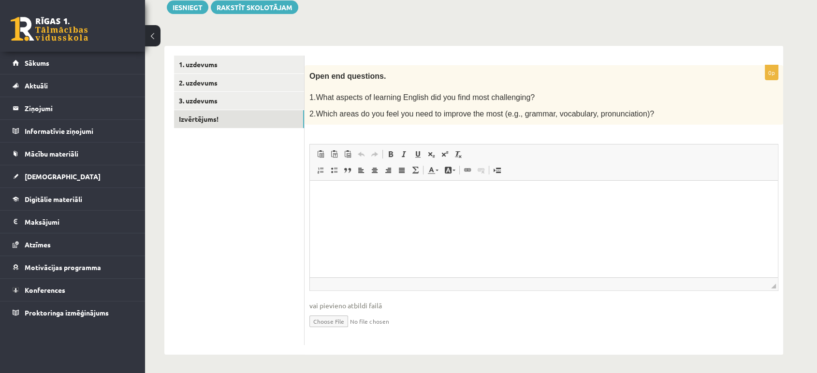
scroll to position [0, 0]
click at [416, 210] on html at bounding box center [544, 196] width 468 height 30
drag, startPoint x: 327, startPoint y: 195, endPoint x: 465, endPoint y: 201, distance: 138.9
click at [465, 201] on html "**********" at bounding box center [544, 196] width 468 height 30
copy p "**********"
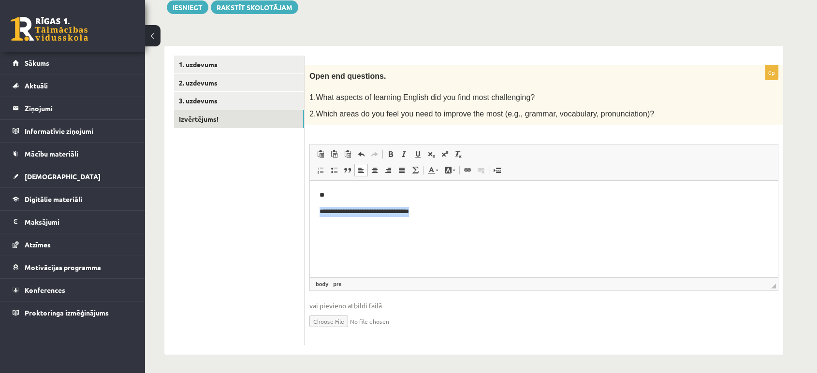
drag, startPoint x: 457, startPoint y: 216, endPoint x: 297, endPoint y: 247, distance: 162.7
click at [310, 226] on html "**********" at bounding box center [544, 203] width 468 height 45
click at [364, 169] on span at bounding box center [361, 170] width 8 height 8
drag, startPoint x: 318, startPoint y: 194, endPoint x: 518, endPoint y: 238, distance: 205.1
click at [518, 226] on html "**********" at bounding box center [544, 203] width 468 height 45
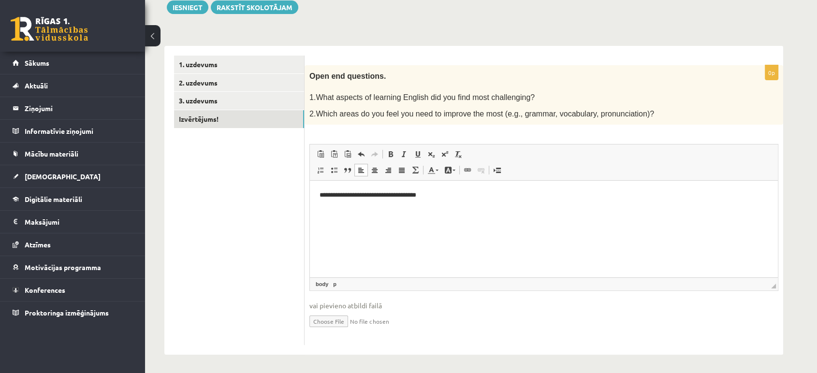
click at [327, 197] on p "**********" at bounding box center [544, 196] width 449 height 10
click at [442, 193] on p "**********" at bounding box center [544, 196] width 449 height 10
click at [314, 193] on html "**********" at bounding box center [544, 196] width 468 height 30
click at [314, 193] on html "**********" at bounding box center [544, 203] width 468 height 45
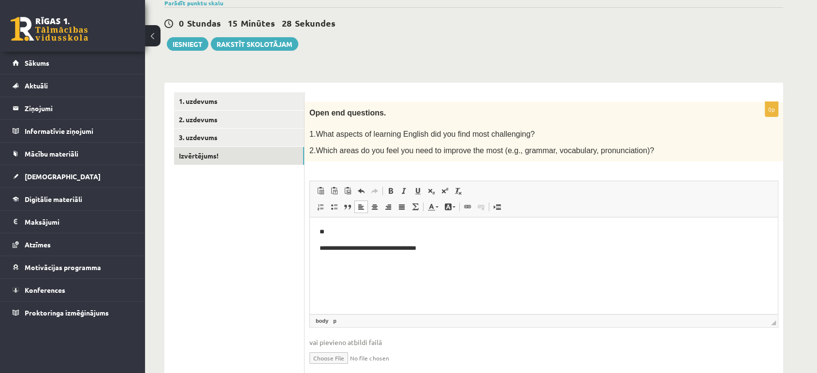
scroll to position [81, 0]
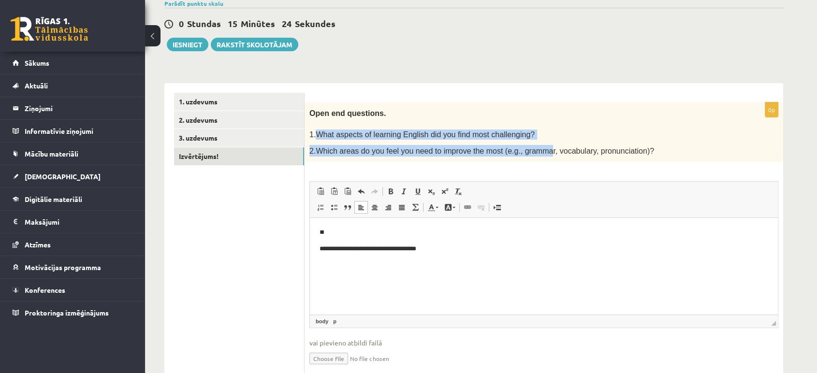
drag, startPoint x: 316, startPoint y: 135, endPoint x: 533, endPoint y: 140, distance: 216.8
click at [533, 140] on div "Open end questions. 1.What aspects of learning English did you find most challe…" at bounding box center [544, 133] width 479 height 60
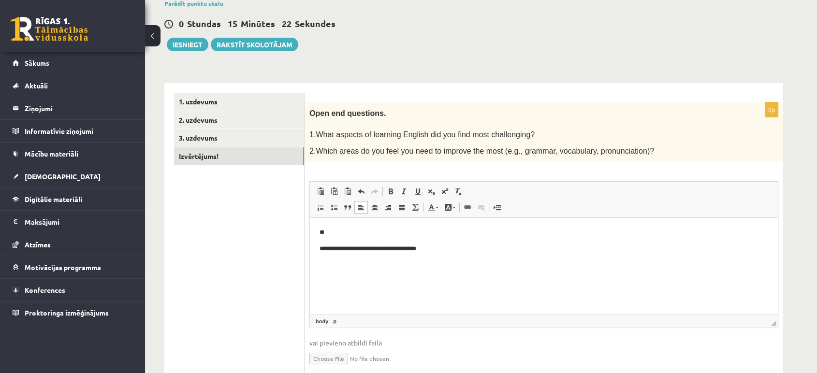
click at [536, 125] on p at bounding box center [520, 125] width 421 height 10
drag, startPoint x: 521, startPoint y: 132, endPoint x: 317, endPoint y: 134, distance: 204.1
click at [317, 134] on p "1.What aspects of learning English did you find most challenging?" at bounding box center [520, 135] width 421 height 10
copy span "What aspects of learning English did you find most challenging?"
click at [339, 231] on p "**" at bounding box center [544, 233] width 449 height 10
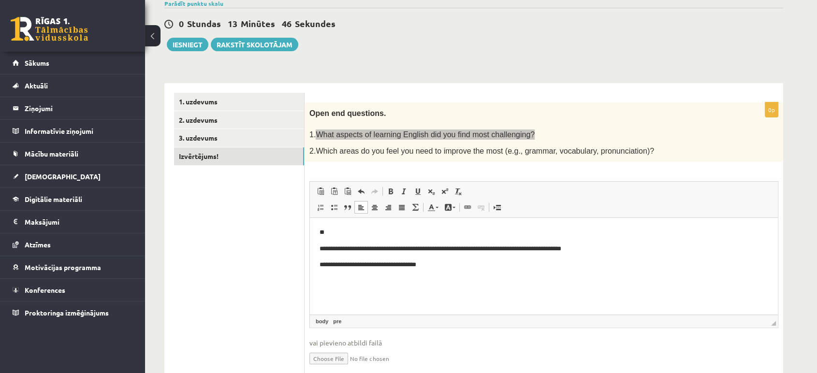
click at [336, 234] on p "**" at bounding box center [544, 233] width 449 height 10
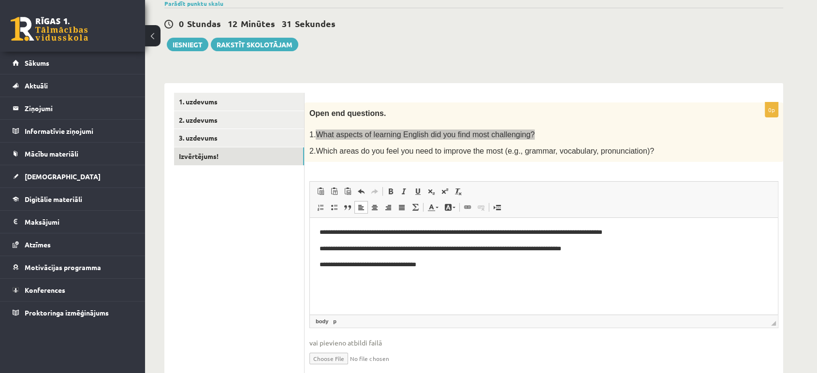
click at [676, 254] on body "**********" at bounding box center [544, 249] width 449 height 43
click at [666, 246] on pre "**********" at bounding box center [544, 249] width 449 height 10
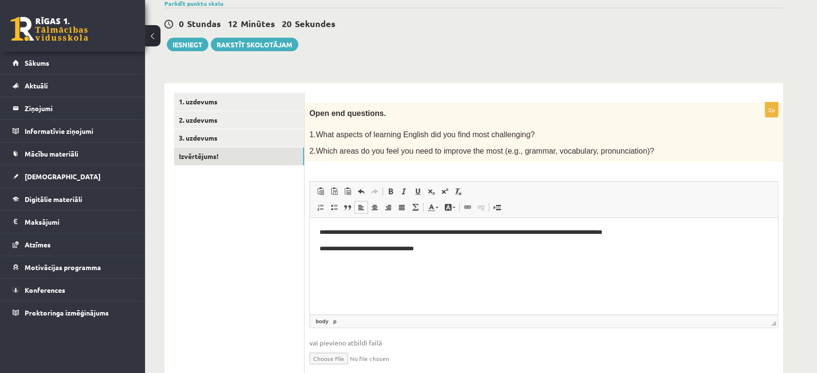
click at [253, 228] on ul "1. uzdevums 2. uzdevums 3. uzdevums Izvērtējums!" at bounding box center [239, 238] width 131 height 290
click at [190, 45] on button "Iesniegt" at bounding box center [188, 45] width 42 height 14
click at [286, 140] on link "3. uzdevums" at bounding box center [239, 138] width 130 height 18
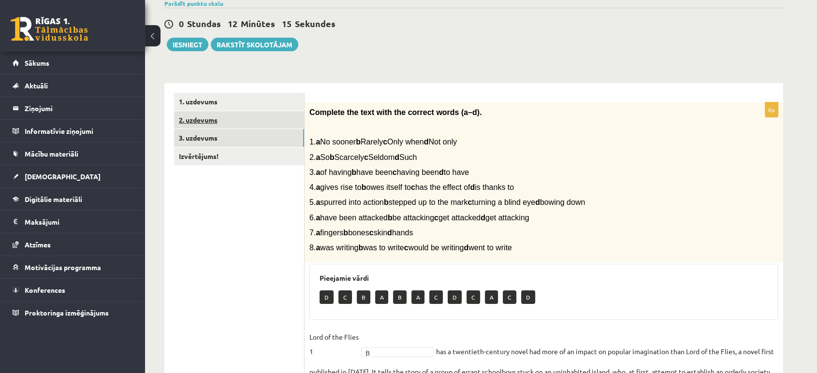
click at [285, 121] on link "2. uzdevums" at bounding box center [239, 120] width 130 height 18
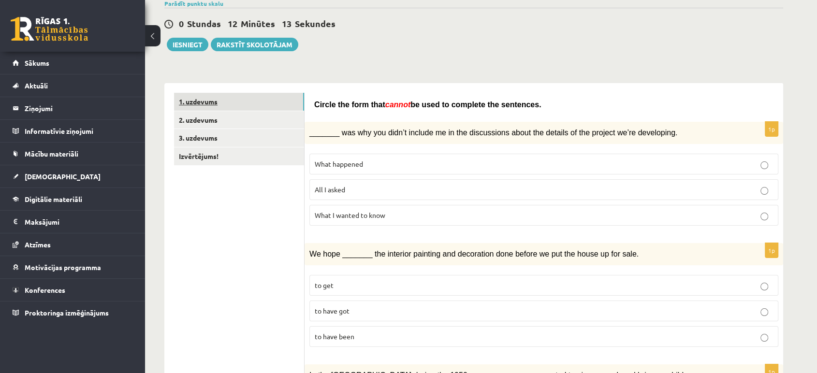
click at [278, 104] on link "1. uzdevums" at bounding box center [239, 102] width 130 height 18
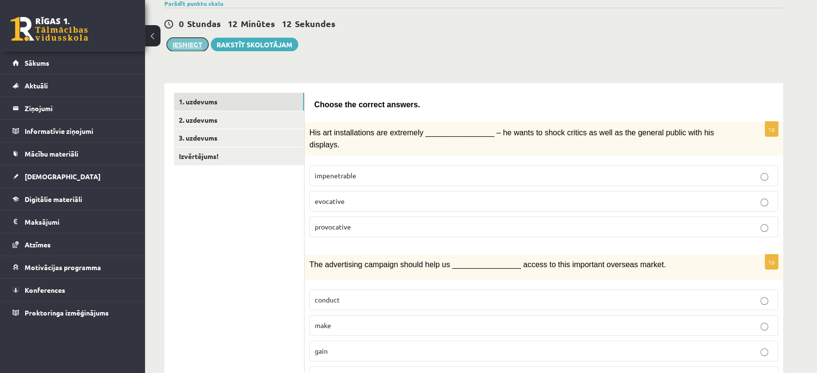
click at [197, 44] on button "Iesniegt" at bounding box center [188, 45] width 42 height 14
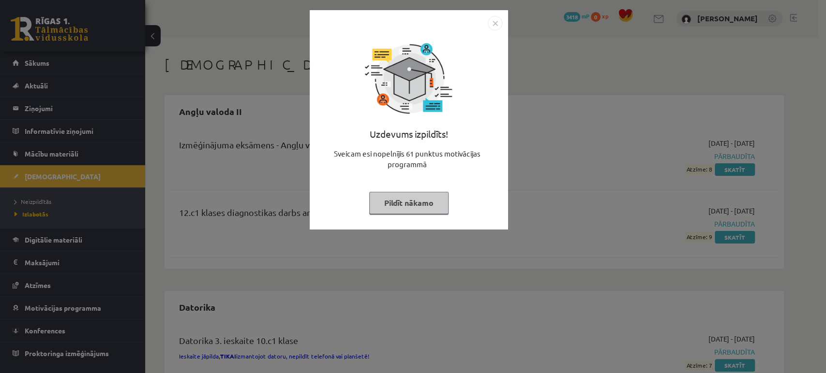
click at [429, 202] on button "Pildīt nākamo" at bounding box center [408, 203] width 79 height 22
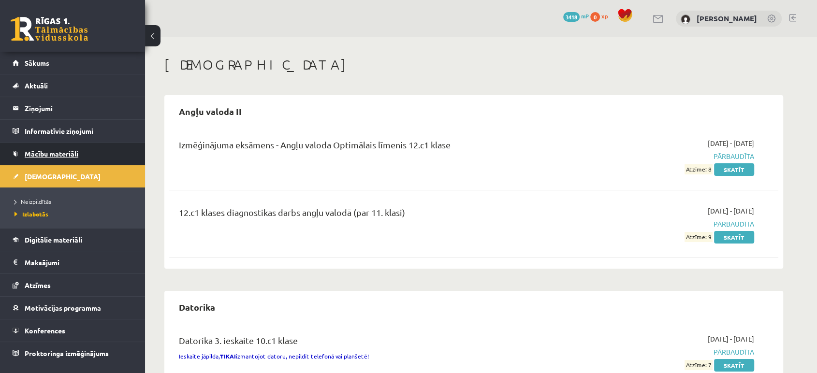
click at [75, 151] on span "Mācību materiāli" at bounding box center [52, 153] width 54 height 9
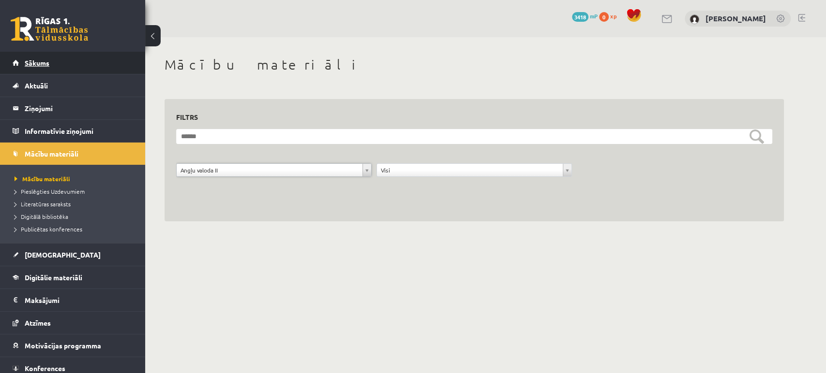
click at [47, 61] on span "Sākums" at bounding box center [37, 63] width 25 height 9
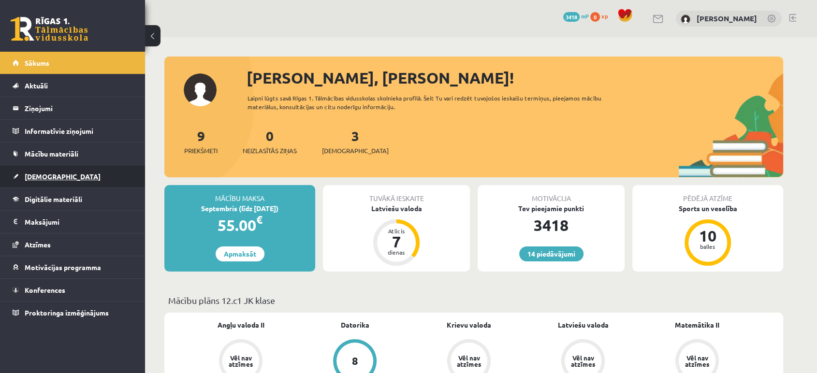
click at [45, 169] on link "[DEMOGRAPHIC_DATA]" at bounding box center [73, 176] width 120 height 22
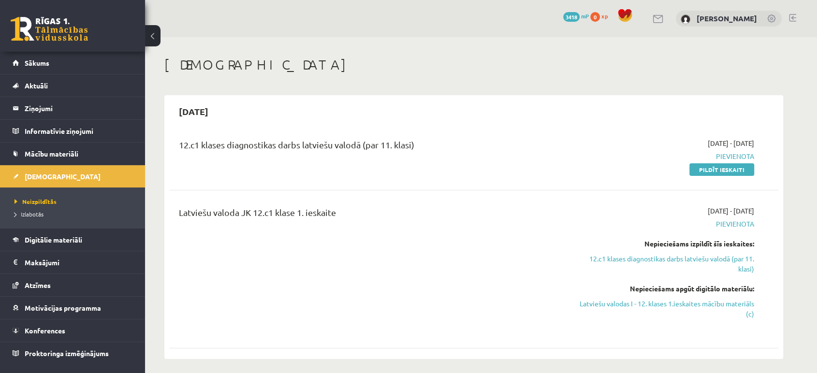
click at [514, 184] on div "12.c1 klases diagnostikas darbs latviešu valodā (par 11. klasi) [DATE] - [DATE]…" at bounding box center [473, 242] width 609 height 226
click at [514, 184] on div "12.c1 klases diagnostikas darbs latviešu valodā (par 11. klasi) [DATE] - [DATE]…" at bounding box center [473, 157] width 609 height 56
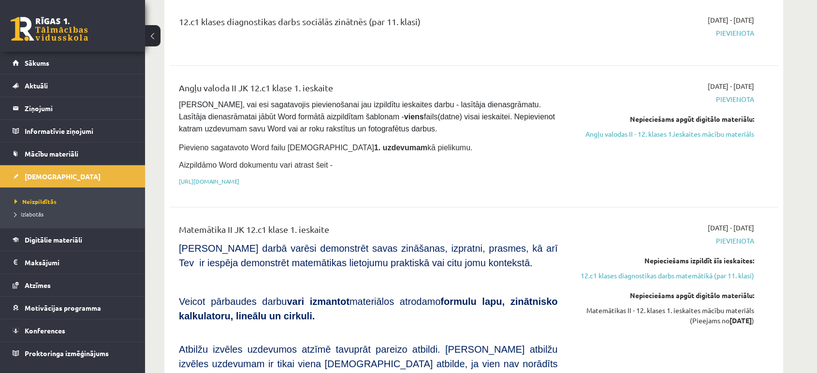
scroll to position [446, 0]
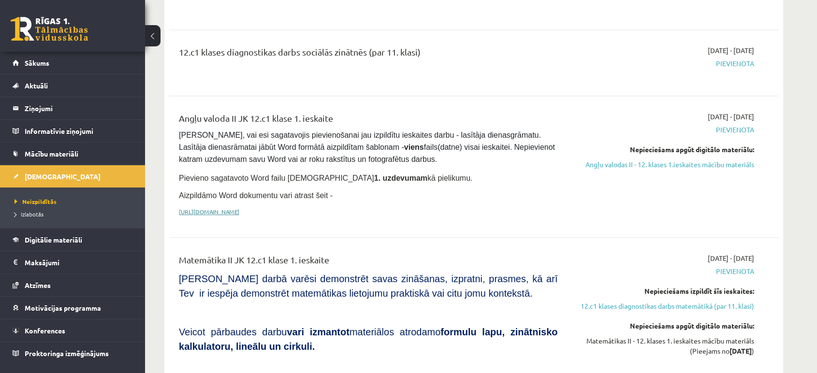
click at [239, 209] on link "[URL][DOMAIN_NAME]" at bounding box center [209, 212] width 60 height 8
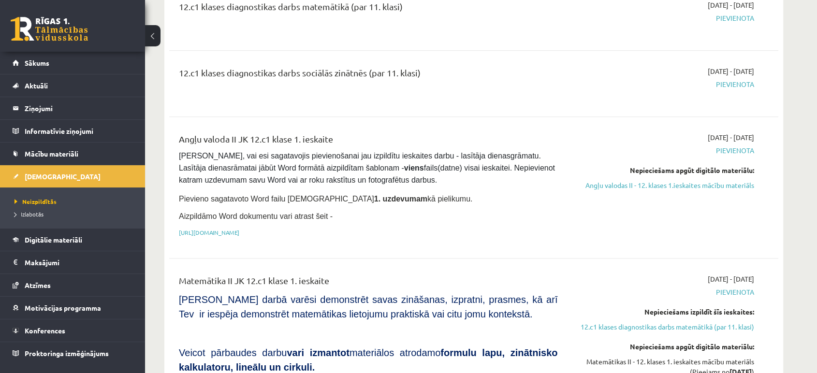
scroll to position [440, 0]
